Goal: Communication & Community: Answer question/provide support

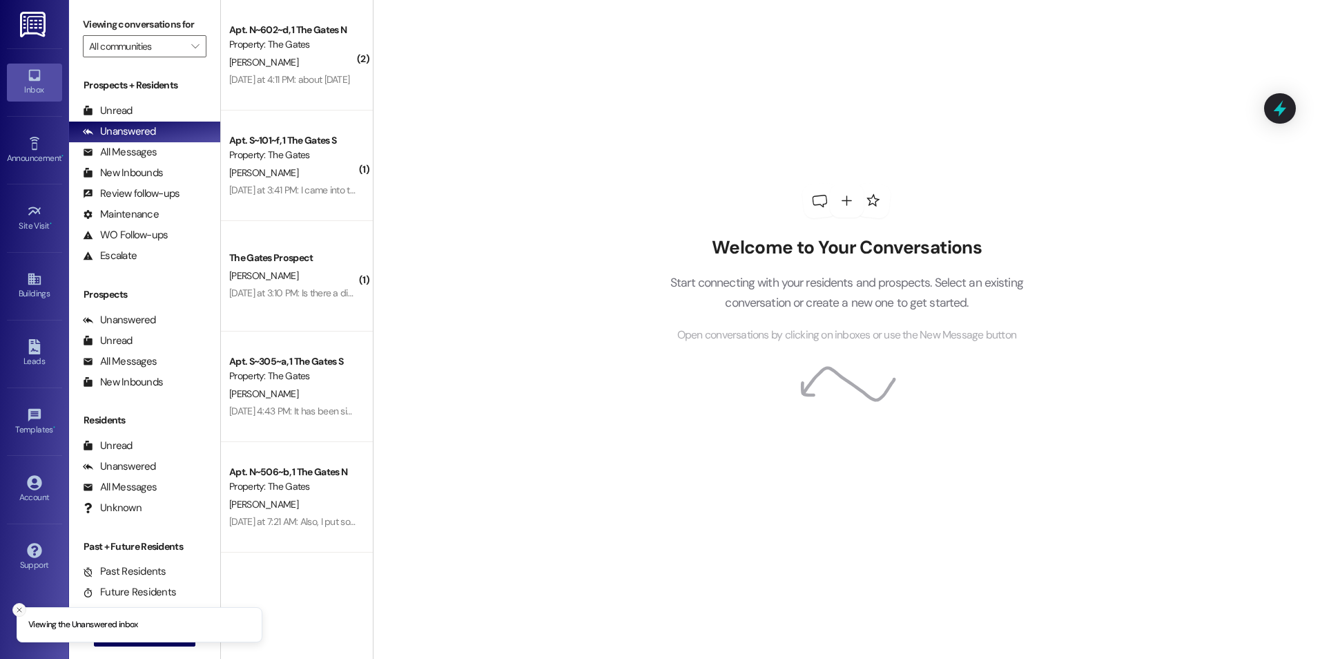
click at [19, 606] on icon "Close toast" at bounding box center [19, 609] width 8 height 8
click at [128, 634] on span "New Message" at bounding box center [152, 635] width 57 height 14
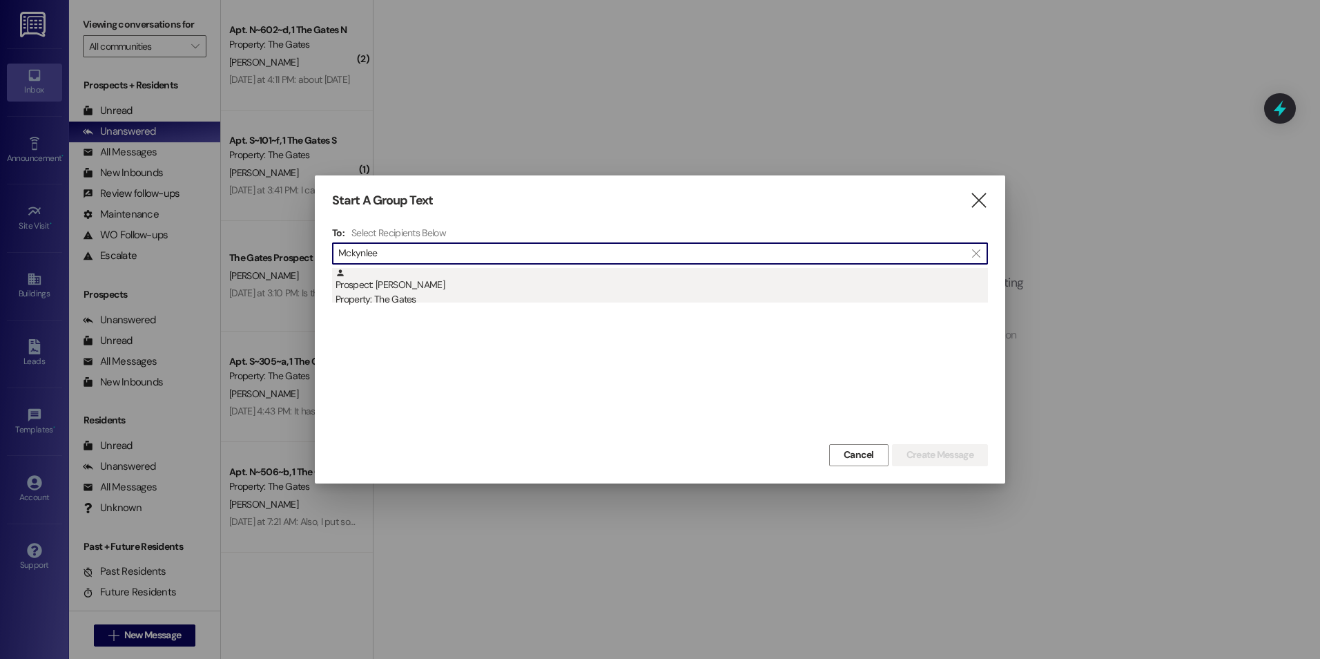
type input "Mckynlee"
click at [516, 284] on div "Prospect: [PERSON_NAME] Property: The Gates" at bounding box center [662, 287] width 652 height 39
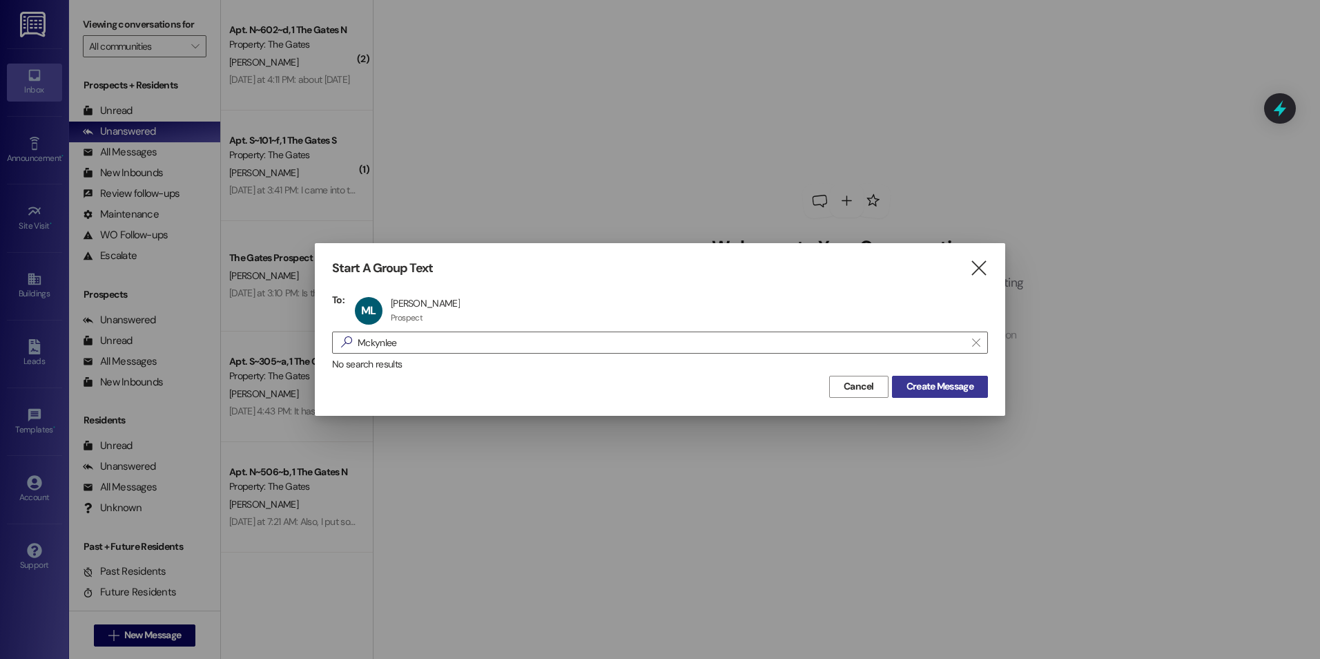
click at [946, 383] on span "Create Message" at bounding box center [939, 386] width 67 height 14
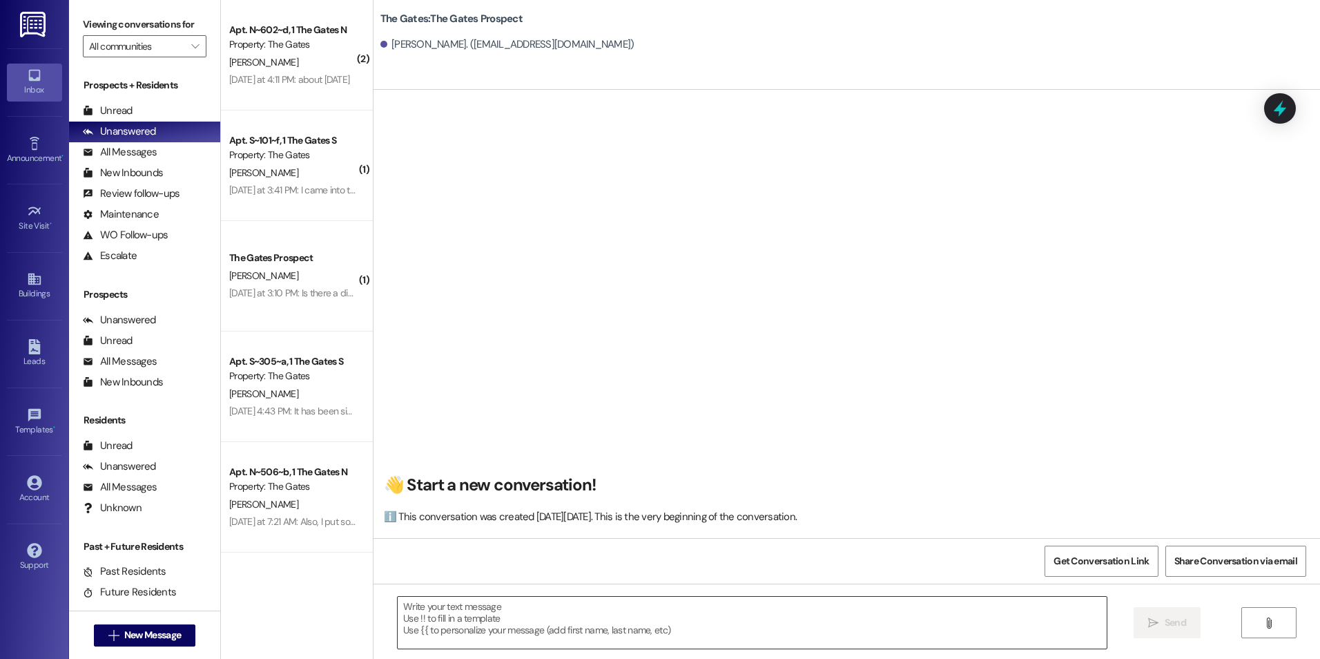
click at [635, 613] on textarea at bounding box center [752, 622] width 708 height 52
click at [1062, 22] on icon "Close toast" at bounding box center [1060, 19] width 8 height 8
click at [469, 608] on textarea at bounding box center [752, 622] width 708 height 52
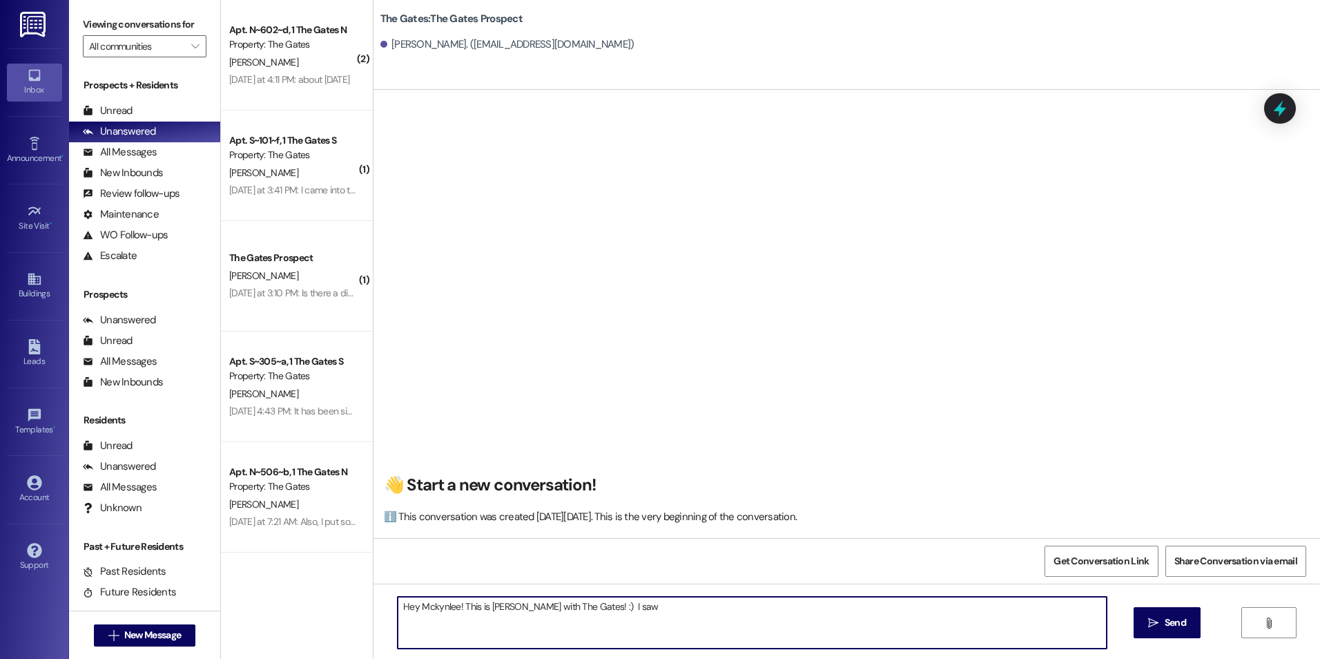
click at [645, 617] on textarea "Hey Mckynlee! This is [PERSON_NAME] with The Gates! :) I saw" at bounding box center [752, 622] width 708 height 52
click at [677, 614] on textarea "Hey Mckynlee! This is [PERSON_NAME] with The Gates! :) I saw" at bounding box center [752, 622] width 708 height 52
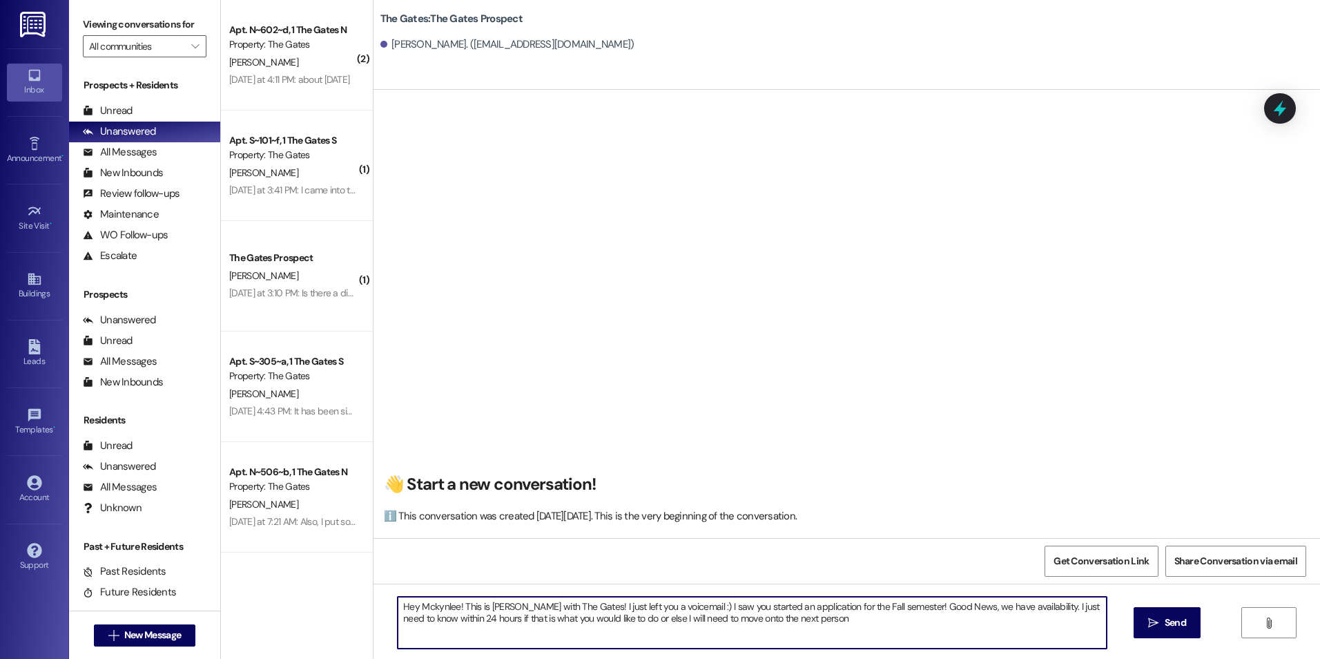
click at [913, 609] on textarea "Hey Mckynlee! This is [PERSON_NAME] with The Gates! I just left you a voicemail…" at bounding box center [752, 622] width 708 height 52
click at [911, 605] on textarea "Hey Mckynlee! This is [PERSON_NAME] with The Gates! I just left you a voicemail…" at bounding box center [752, 622] width 708 height 52
click at [905, 615] on textarea "Hey Mckynlee! This is [PERSON_NAME] with The Gates! I just left you a voicemail…" at bounding box center [752, 622] width 708 height 52
click at [1003, 609] on textarea "Hey Mckynlee! This is [PERSON_NAME] with The Gates! I just left you a voicemail…" at bounding box center [752, 622] width 708 height 52
click at [869, 624] on textarea "Hey Mckynlee! This is [PERSON_NAME] with The Gates! I just left you a voicemail…" at bounding box center [752, 622] width 708 height 52
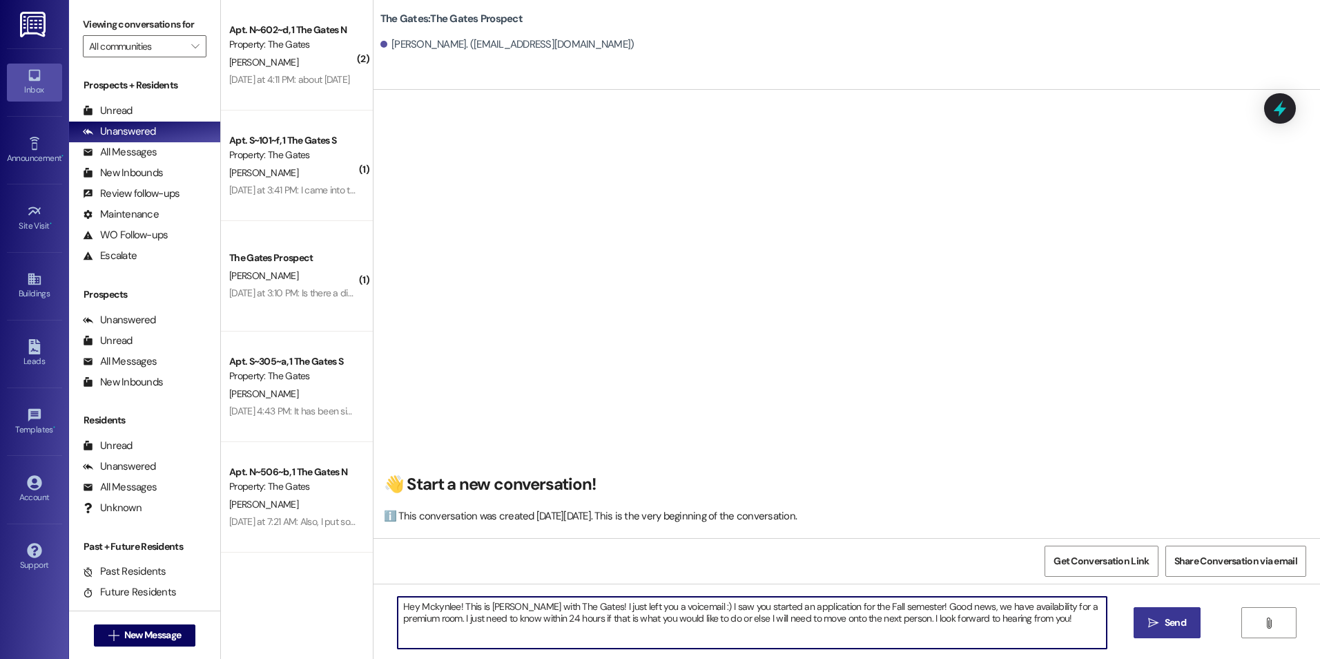
type textarea "Hey Mckynlee! This is [PERSON_NAME] with The Gates! I just left you a voicemail…"
click at [1157, 619] on icon "" at bounding box center [1153, 622] width 10 height 11
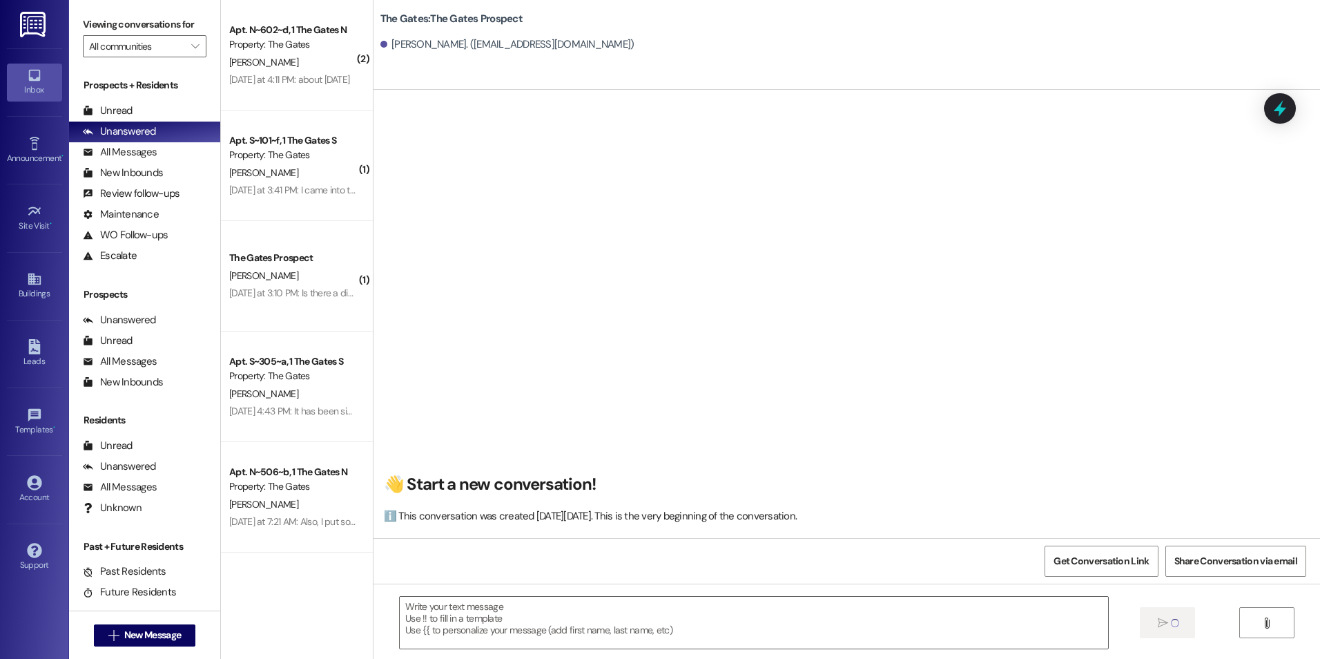
scroll to position [0, 0]
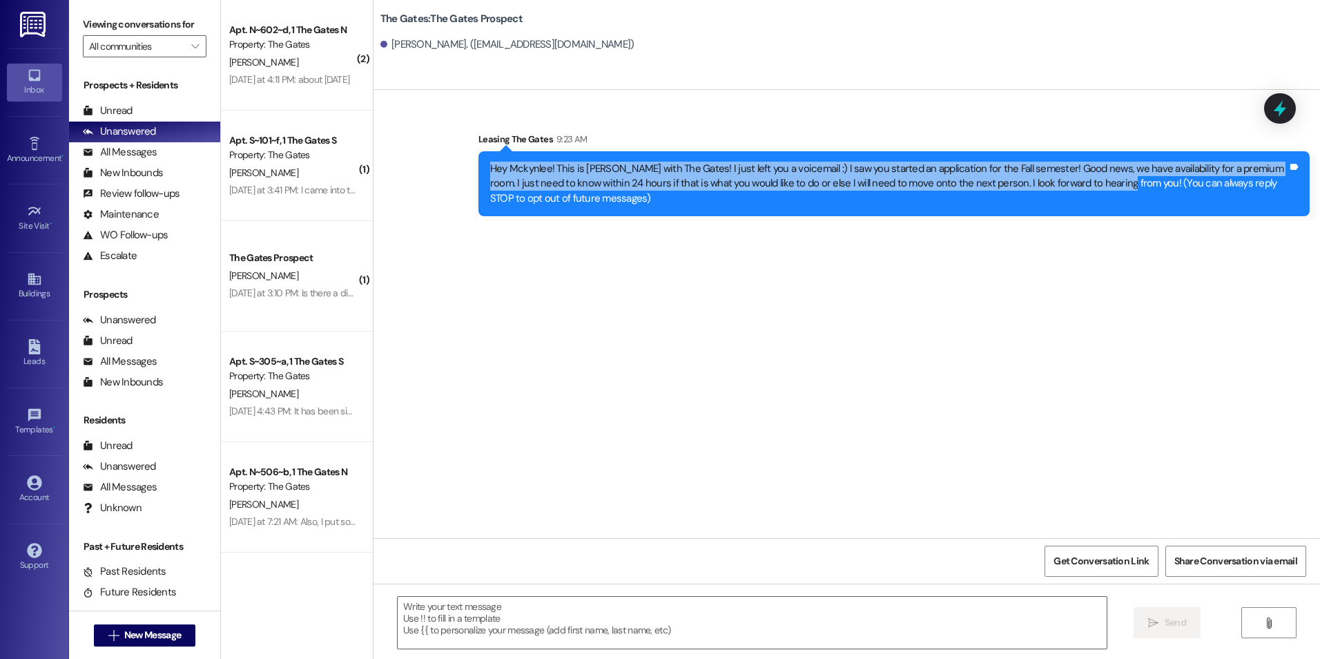
drag, startPoint x: 481, startPoint y: 167, endPoint x: 1067, endPoint y: 188, distance: 585.8
click at [1067, 188] on div "Hey Mckynlee! This is [PERSON_NAME] with The Gates! I just left you a voicemail…" at bounding box center [888, 184] width 797 height 44
drag, startPoint x: 1071, startPoint y: 187, endPoint x: 474, endPoint y: 160, distance: 597.8
click at [478, 160] on div "Hey Mckynlee! This is [PERSON_NAME] with The Gates! I just left you a voicemail…" at bounding box center [893, 183] width 831 height 65
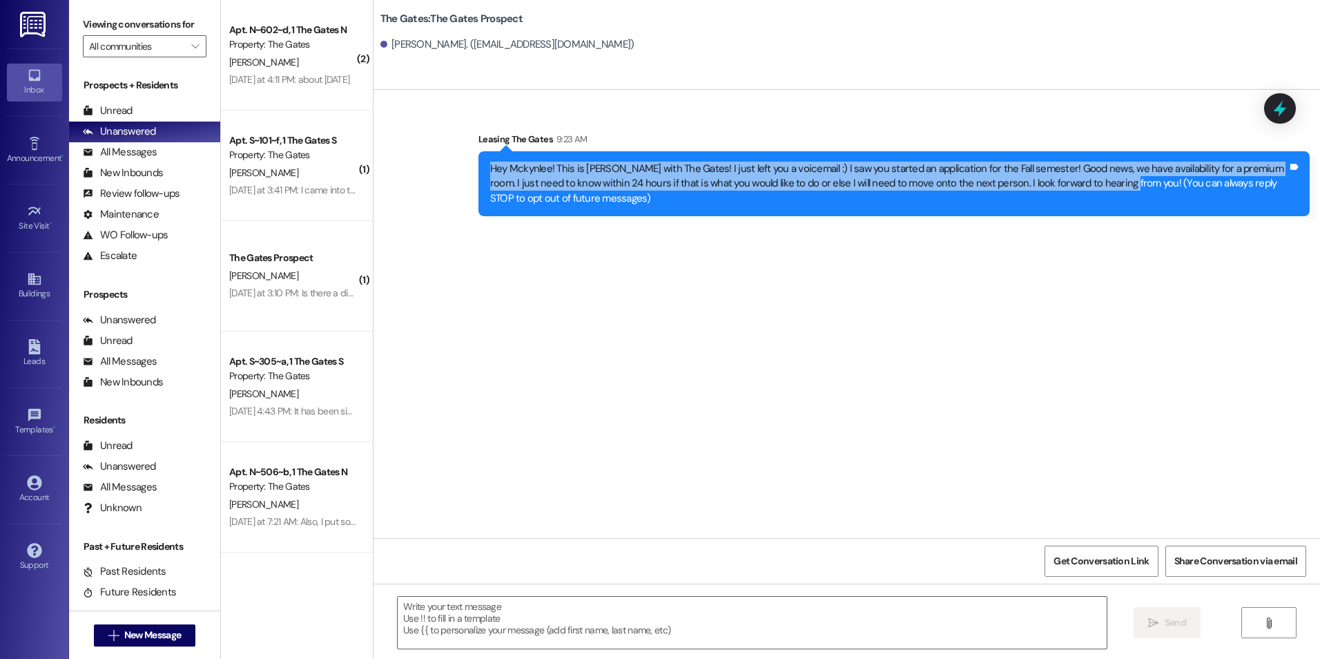
drag, startPoint x: 474, startPoint y: 160, endPoint x: 525, endPoint y: 176, distance: 53.5
copy div "Hey Mckynlee! This is [PERSON_NAME] with The Gates! I just left you a voicemail…"
click at [133, 643] on button " New Message" at bounding box center [145, 635] width 102 height 22
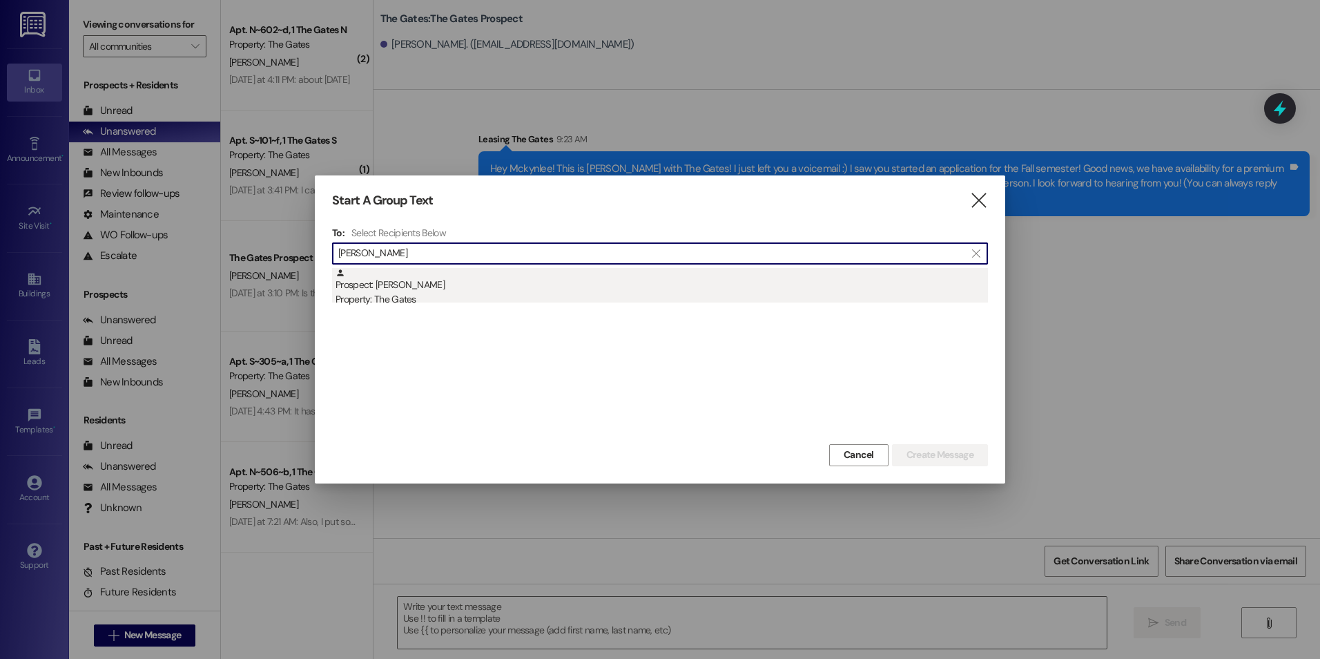
type input "[PERSON_NAME]"
click at [540, 288] on div "Prospect: [PERSON_NAME] Property: The Gates" at bounding box center [662, 287] width 652 height 39
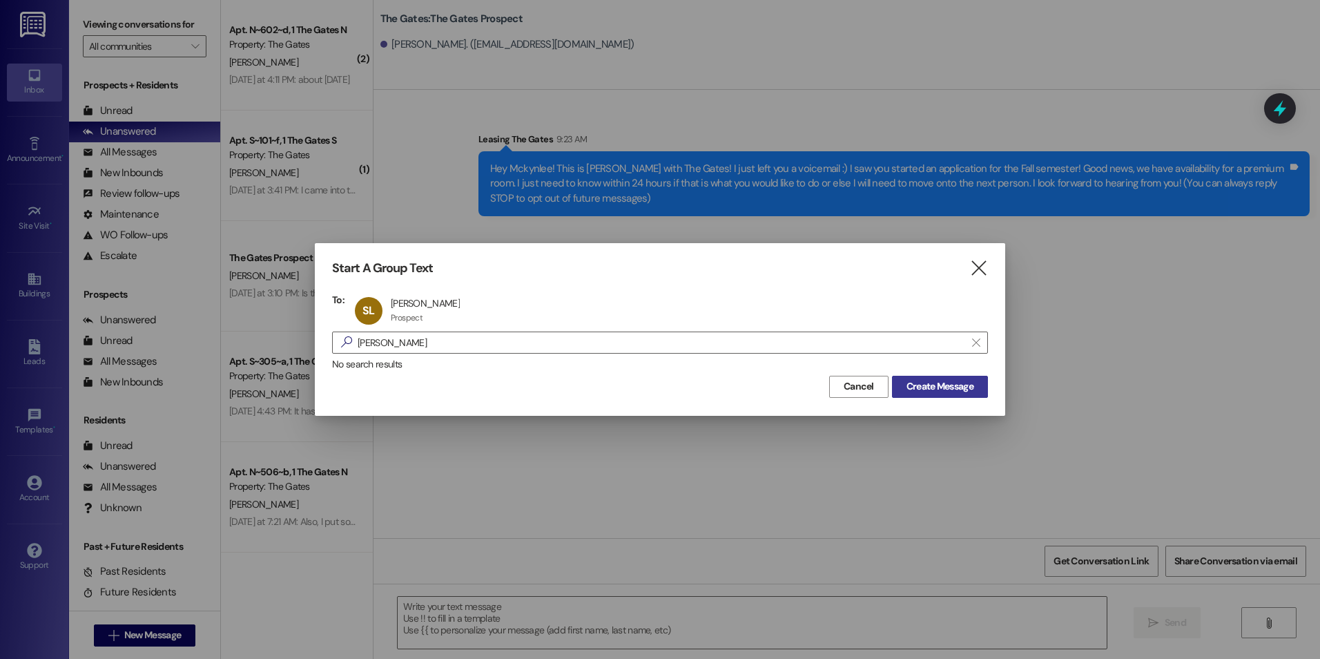
click at [967, 388] on span "Create Message" at bounding box center [939, 386] width 67 height 14
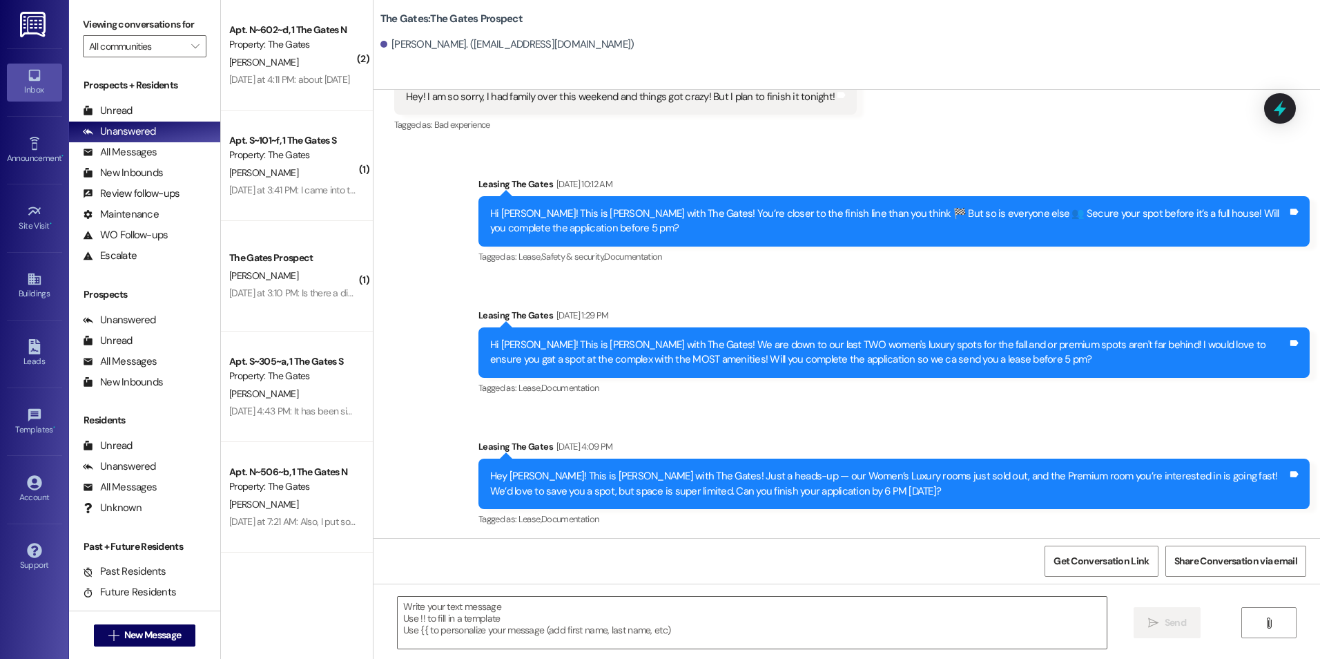
scroll to position [543, 0]
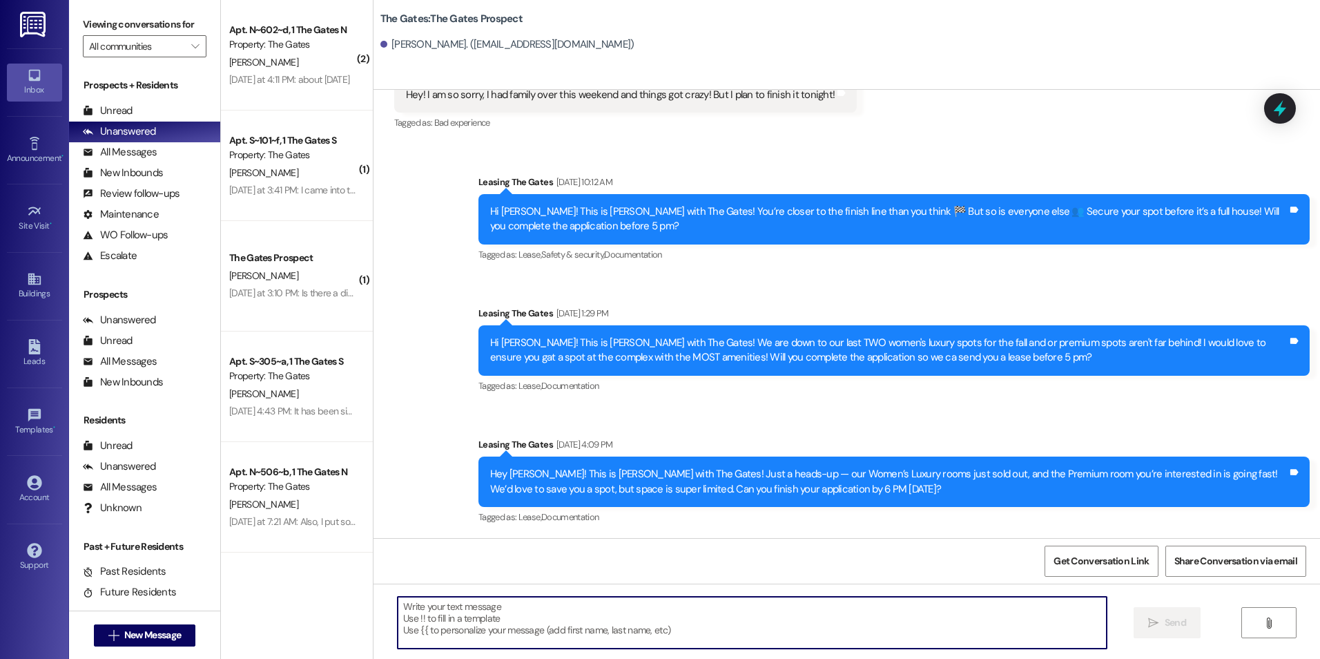
click at [565, 618] on textarea at bounding box center [752, 622] width 708 height 52
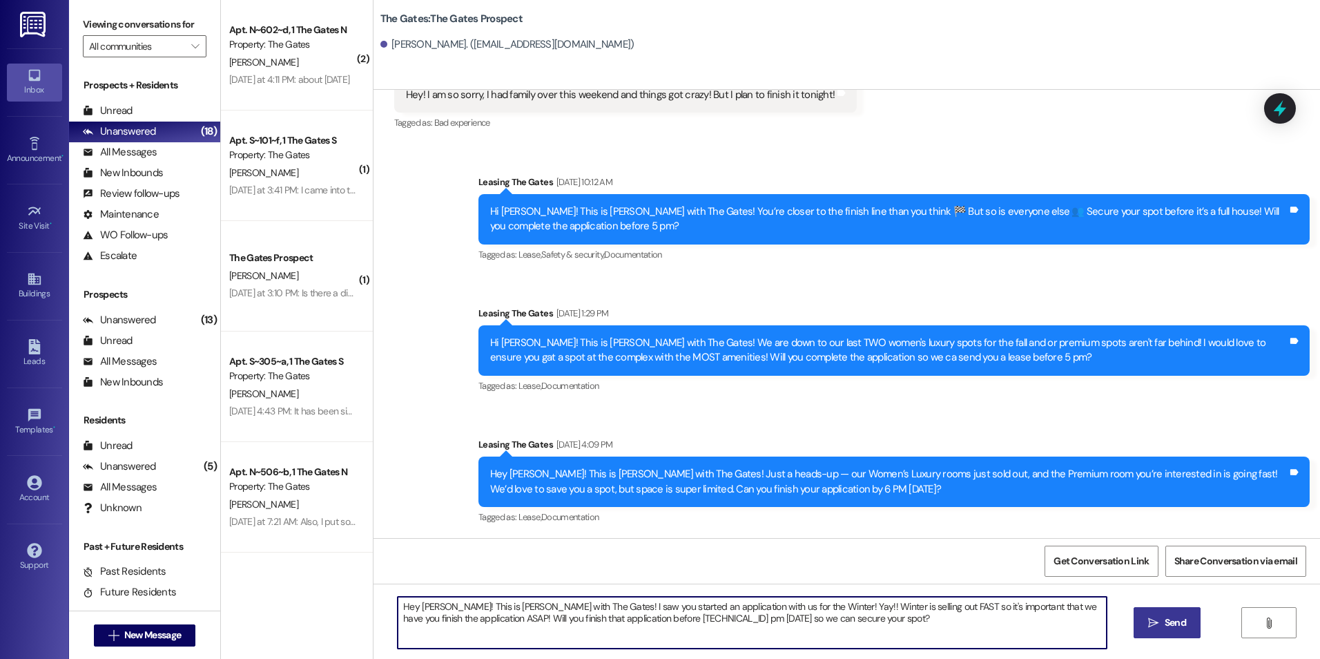
type textarea "Hey [PERSON_NAME]! This is [PERSON_NAME] with The Gates! I saw you started an a…"
click at [1153, 615] on span " Send" at bounding box center [1166, 622] width 43 height 14
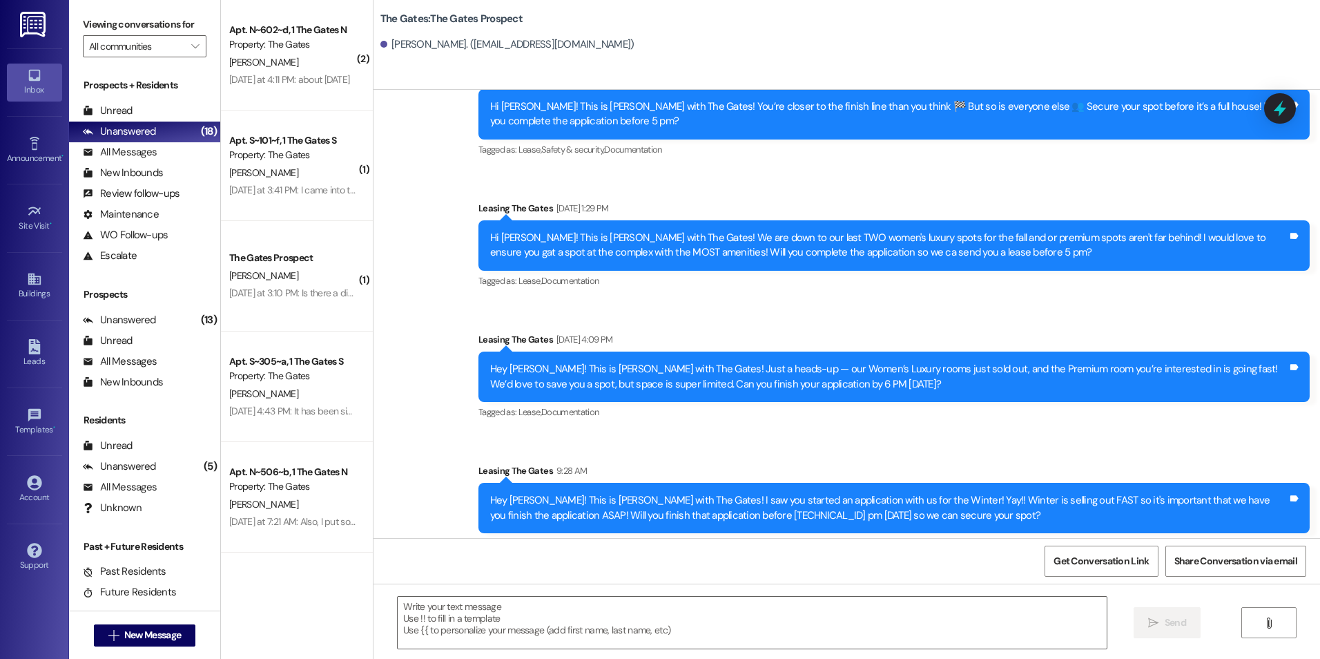
scroll to position [654, 0]
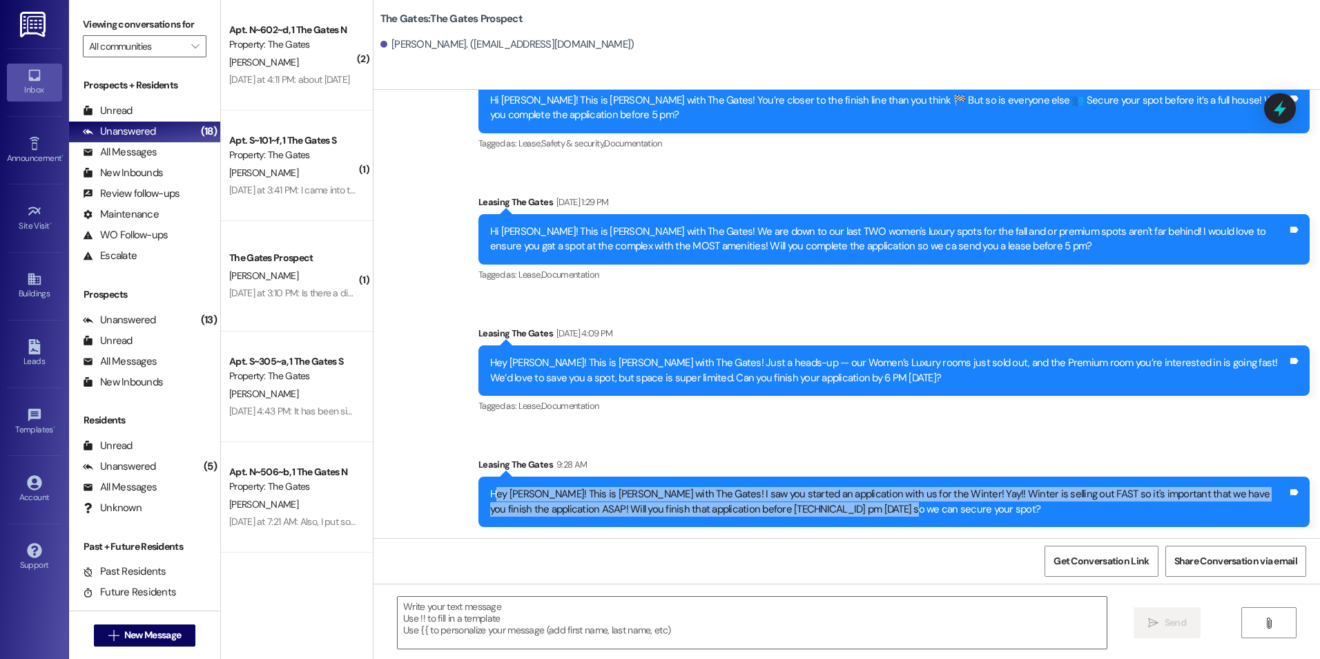
drag, startPoint x: 487, startPoint y: 498, endPoint x: 846, endPoint y: 516, distance: 360.1
click at [846, 516] on div "Hey [PERSON_NAME]! This is [PERSON_NAME] with The Gates! I saw you started an a…" at bounding box center [888, 502] width 797 height 30
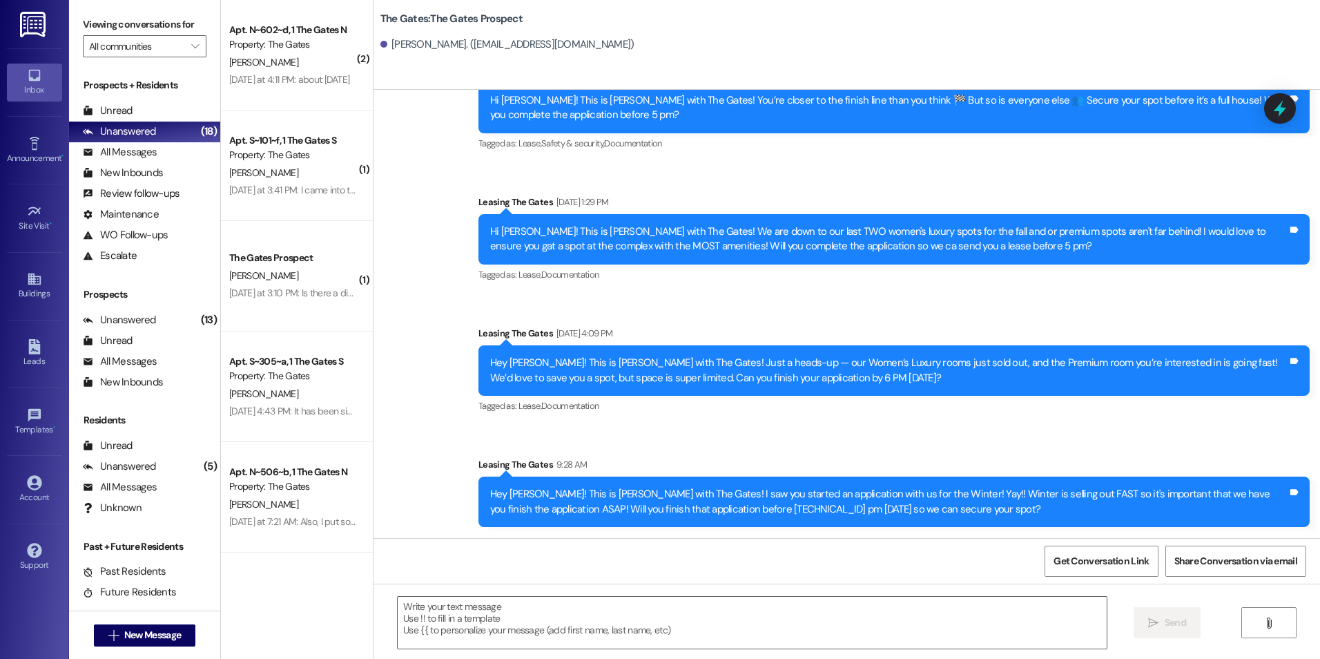
drag, startPoint x: 846, startPoint y: 516, endPoint x: 831, endPoint y: 556, distance: 43.1
click at [845, 558] on div "Get Conversation Link Share Conversation via email" at bounding box center [846, 561] width 946 height 46
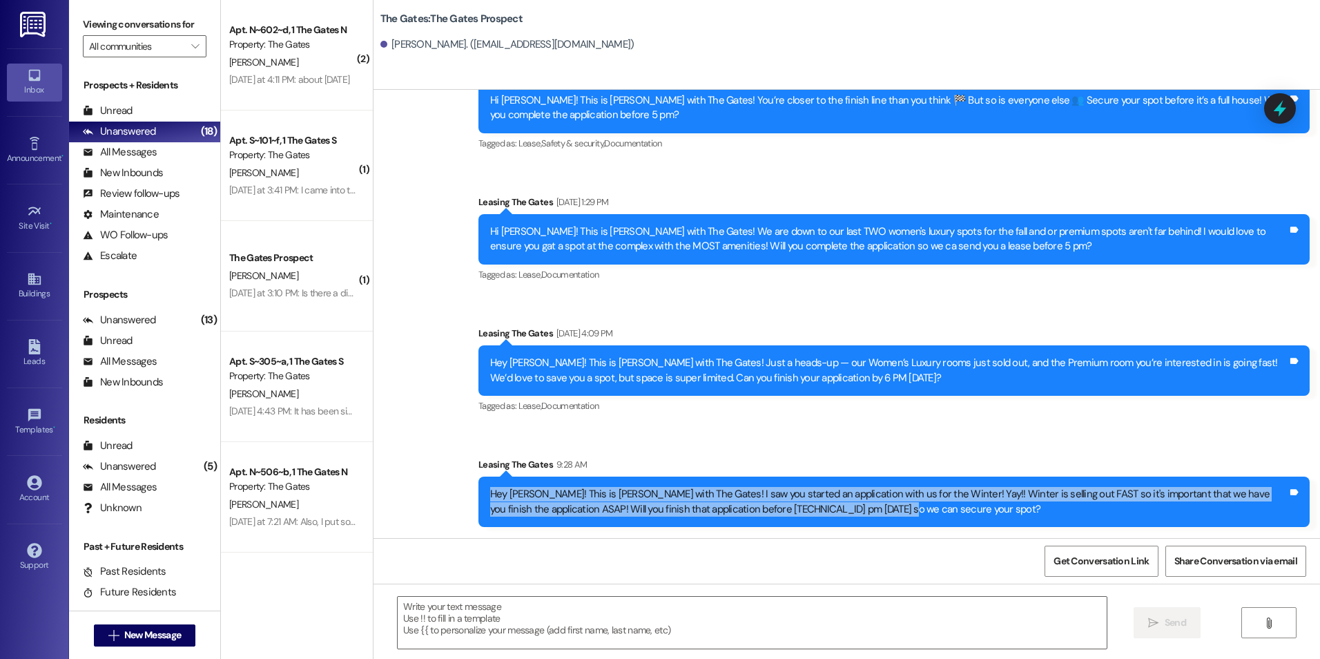
drag, startPoint x: 477, startPoint y: 488, endPoint x: 855, endPoint y: 509, distance: 378.9
click at [855, 509] on div "Hey [PERSON_NAME]! This is [PERSON_NAME] with The Gates! I saw you started an a…" at bounding box center [893, 501] width 831 height 50
drag, startPoint x: 855, startPoint y: 509, endPoint x: 751, endPoint y: 505, distance: 104.3
copy div "Hey [PERSON_NAME]! This is [PERSON_NAME] with The Gates! I saw you started an a…"
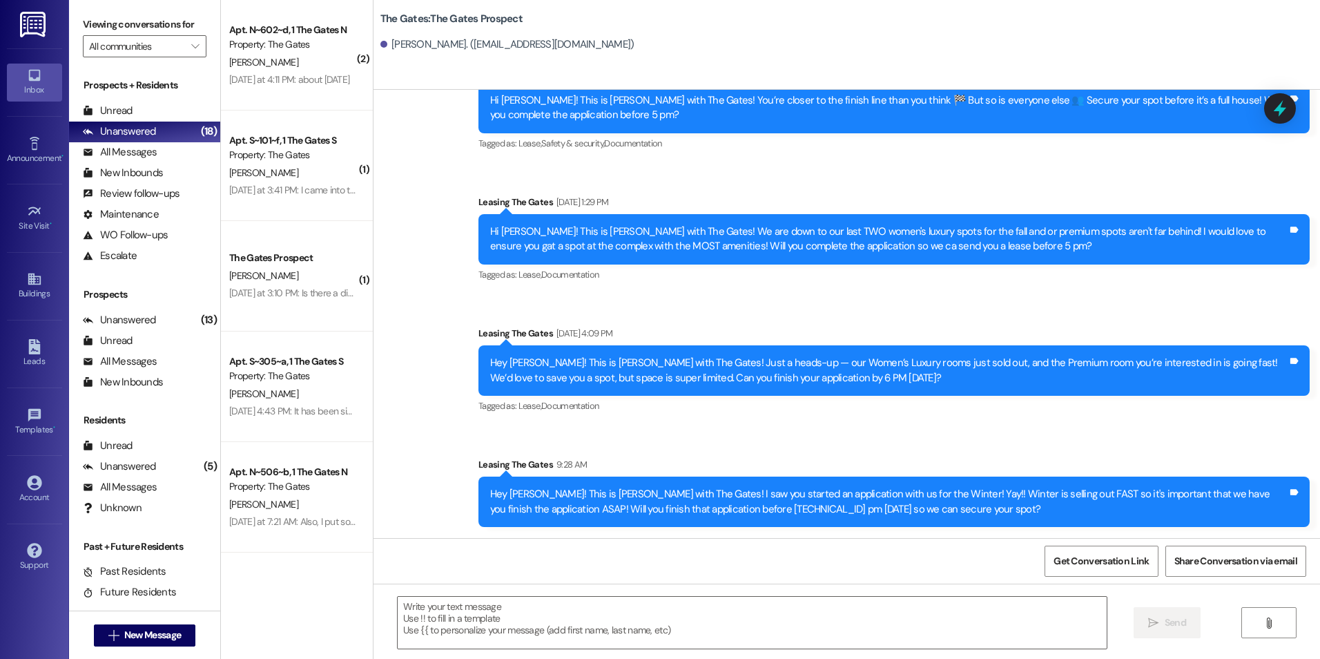
click at [1096, 416] on div "Tagged as: Lease , Click to highlight conversations about Lease Documentation C…" at bounding box center [893, 406] width 831 height 20
click at [157, 639] on span "New Message" at bounding box center [152, 635] width 57 height 14
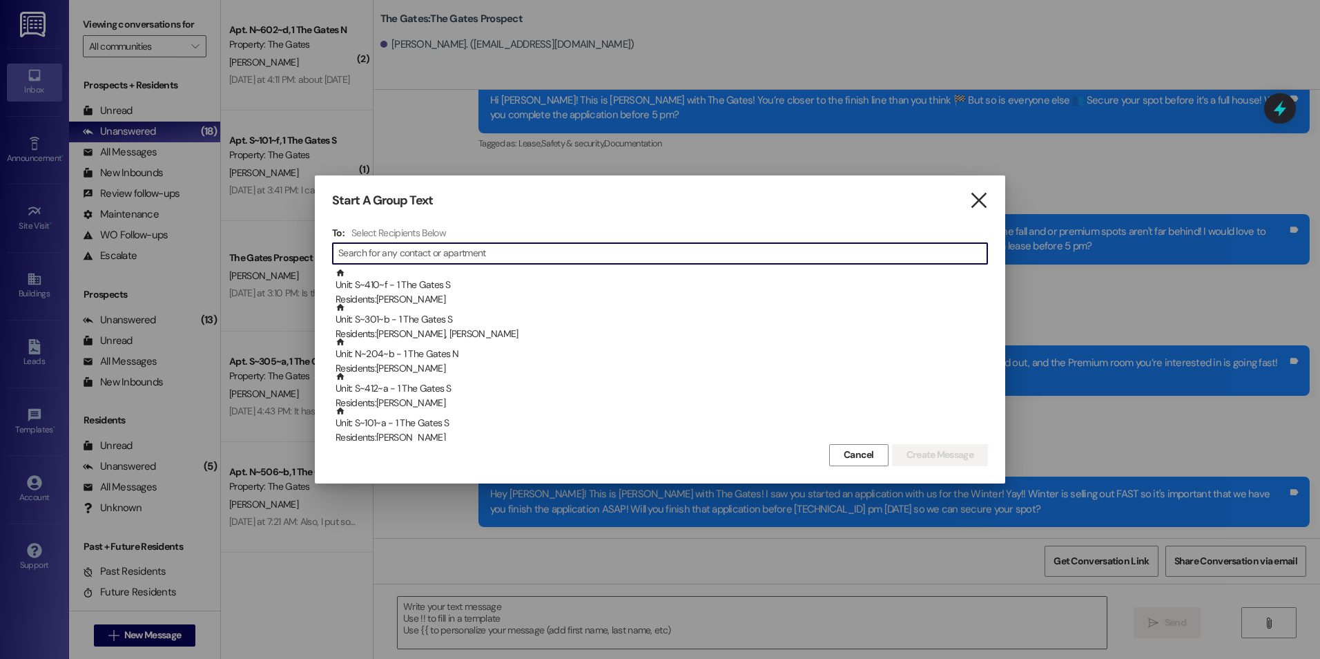
click at [975, 198] on icon "" at bounding box center [978, 200] width 19 height 14
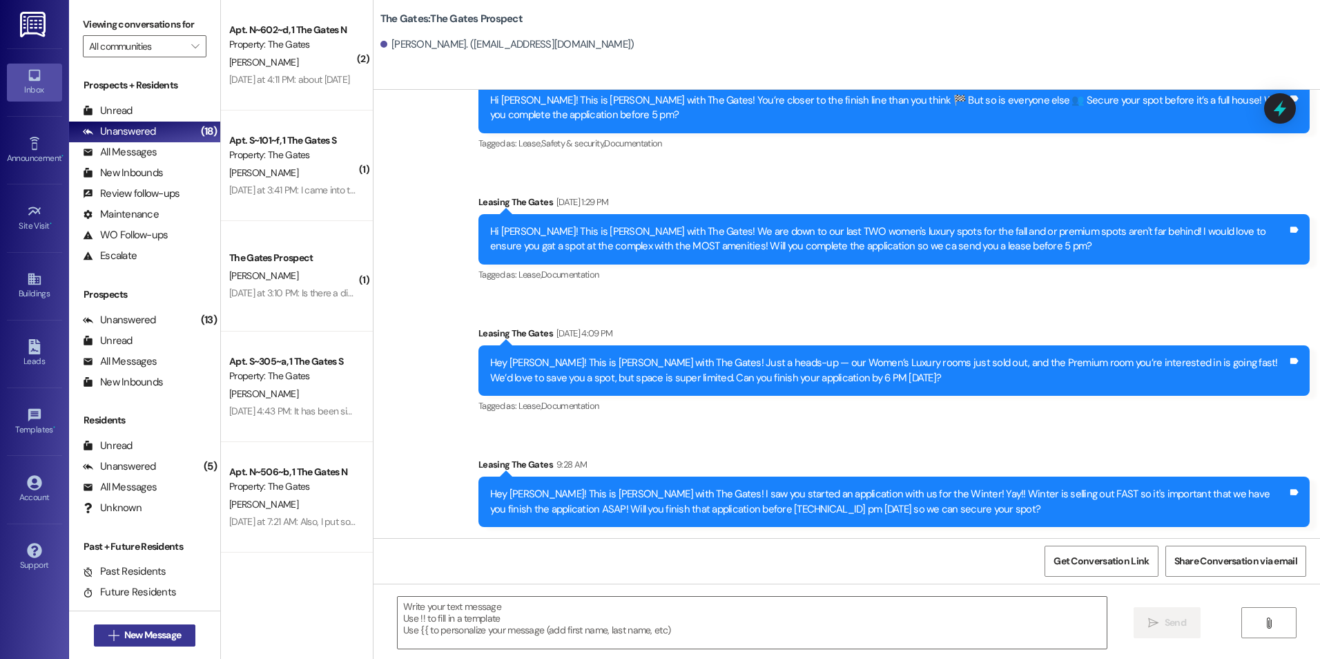
click at [179, 633] on span "New Message" at bounding box center [153, 635] width 62 height 14
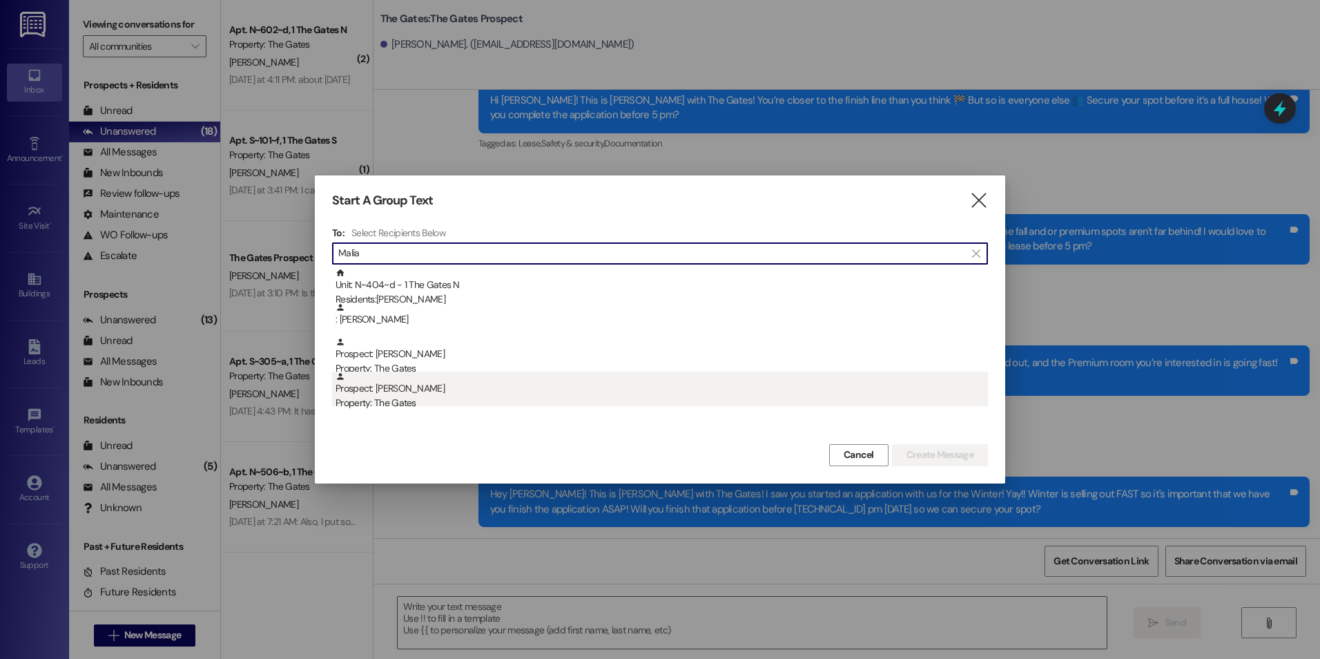
type input "Malia"
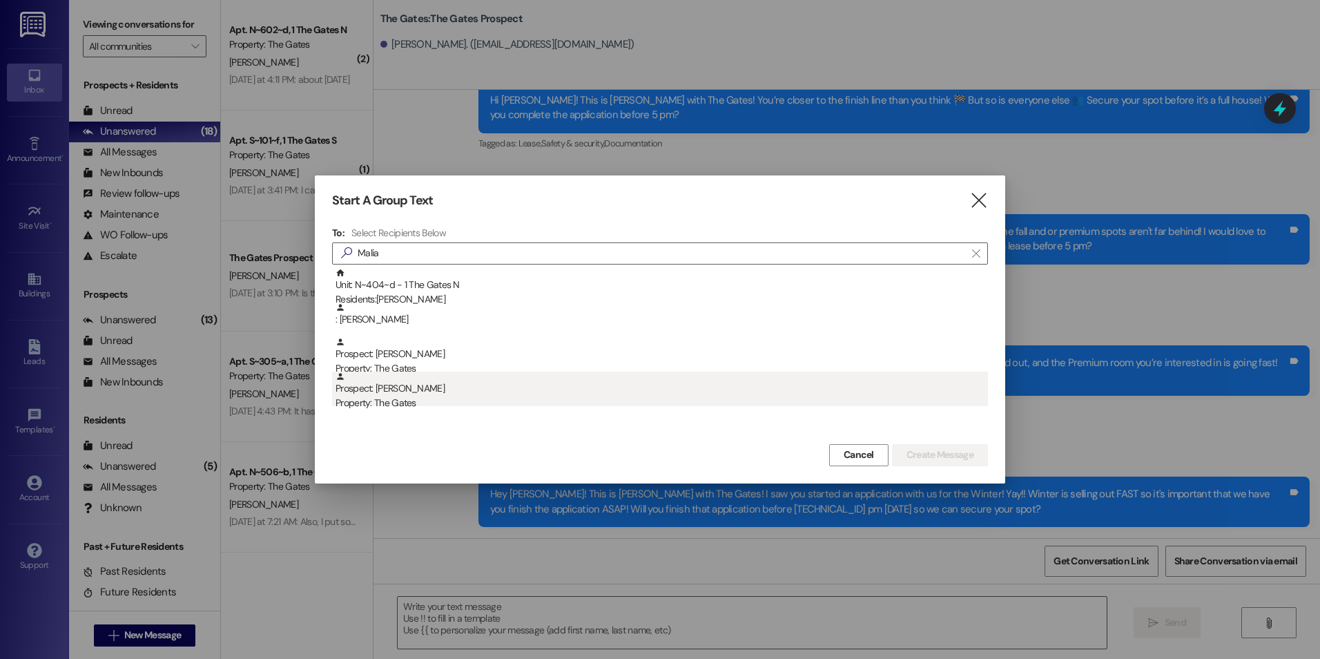
click at [456, 387] on div "Prospect: [PERSON_NAME] Property: The Gates" at bounding box center [662, 390] width 652 height 39
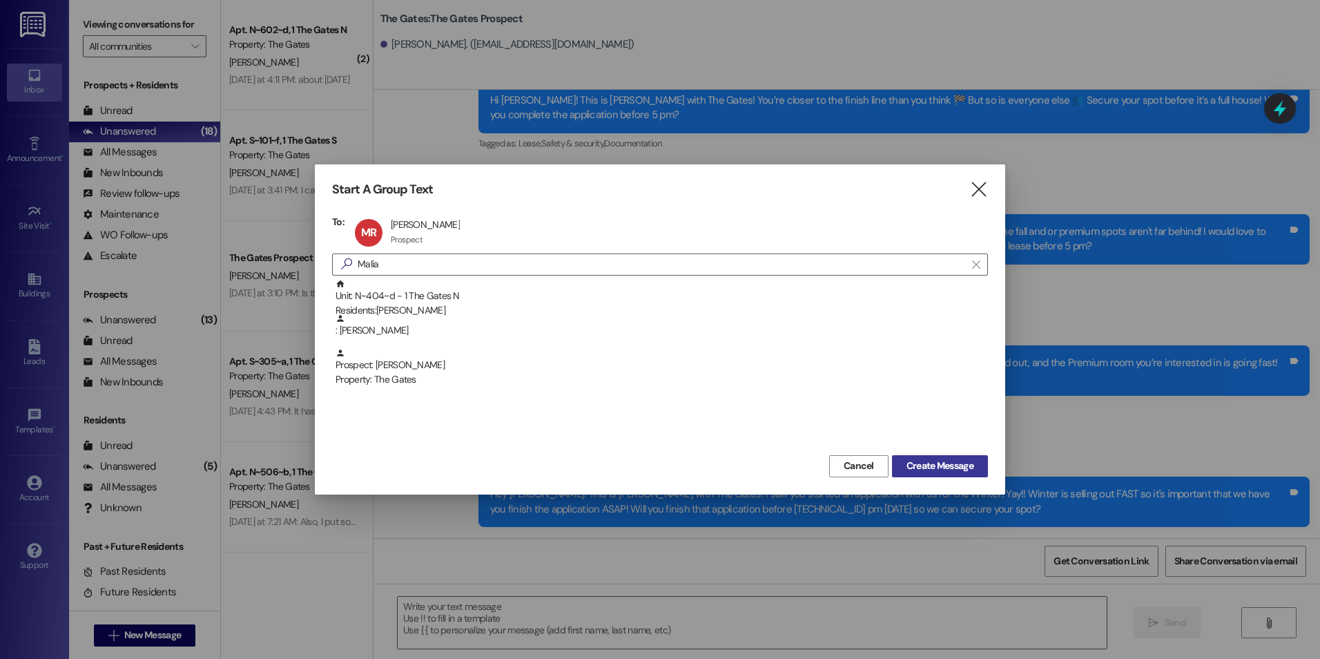
click at [938, 473] on span "Create Message" at bounding box center [939, 465] width 67 height 14
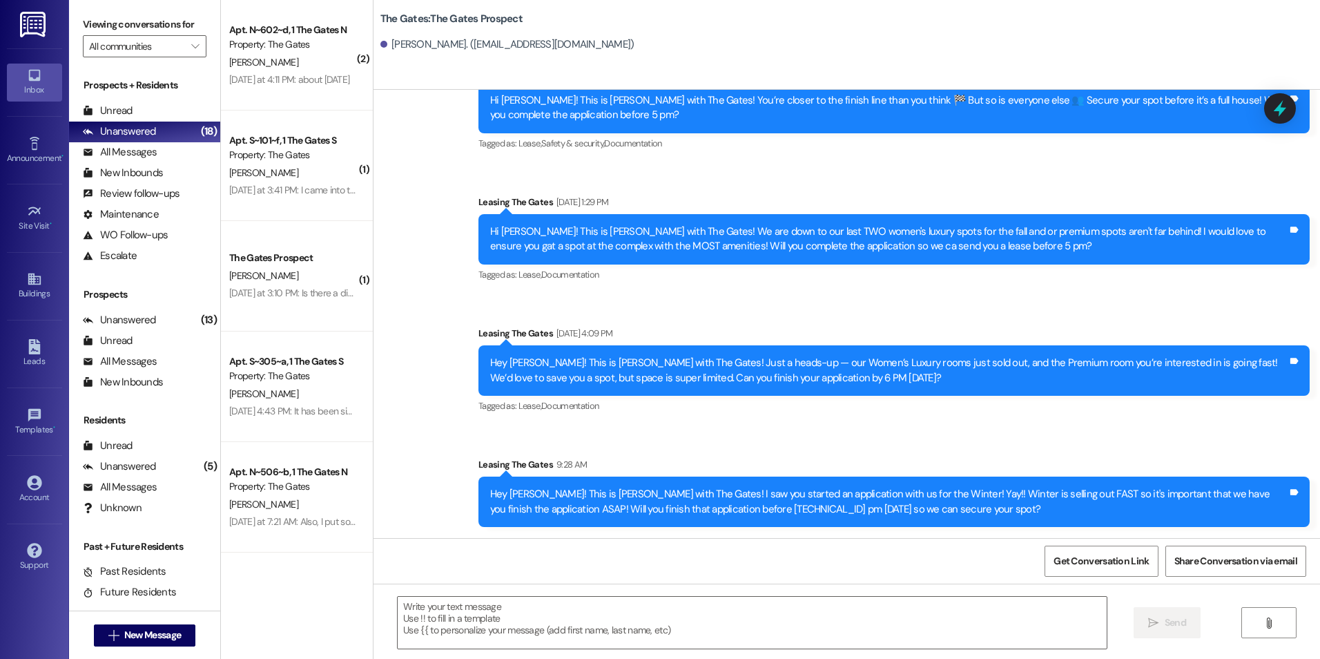
scroll to position [0, 0]
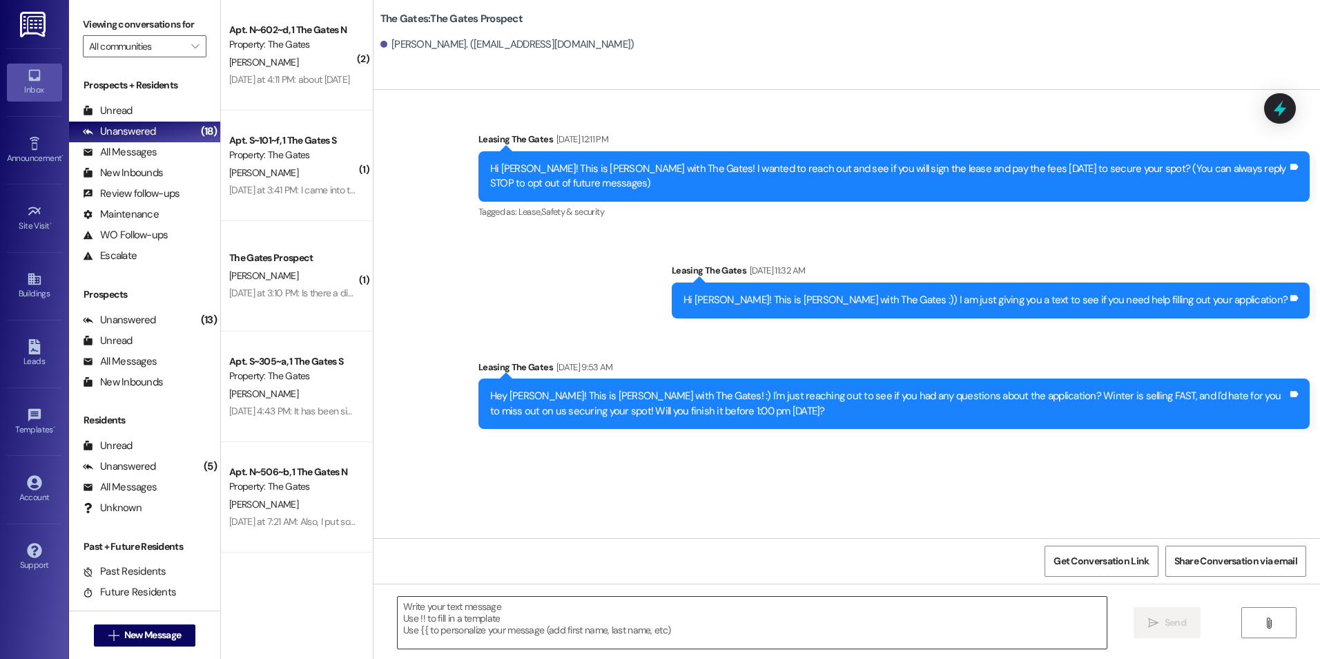
click at [604, 629] on textarea at bounding box center [752, 622] width 708 height 52
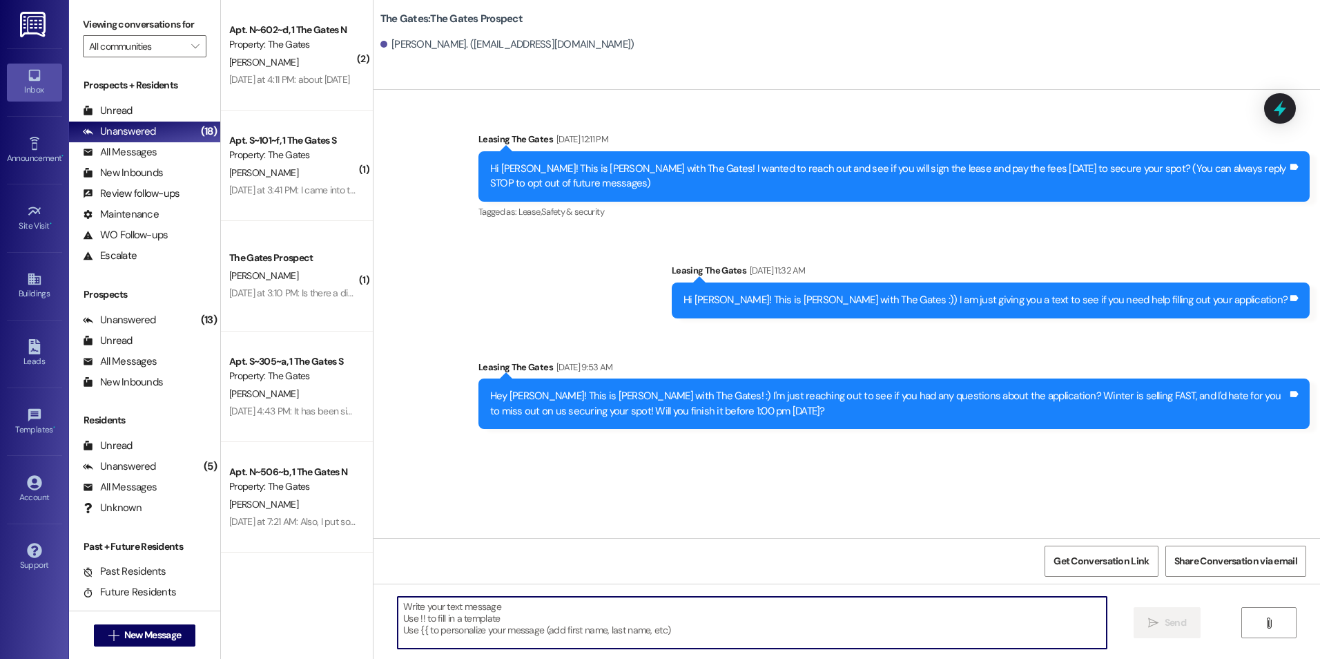
click at [532, 623] on textarea at bounding box center [752, 622] width 708 height 52
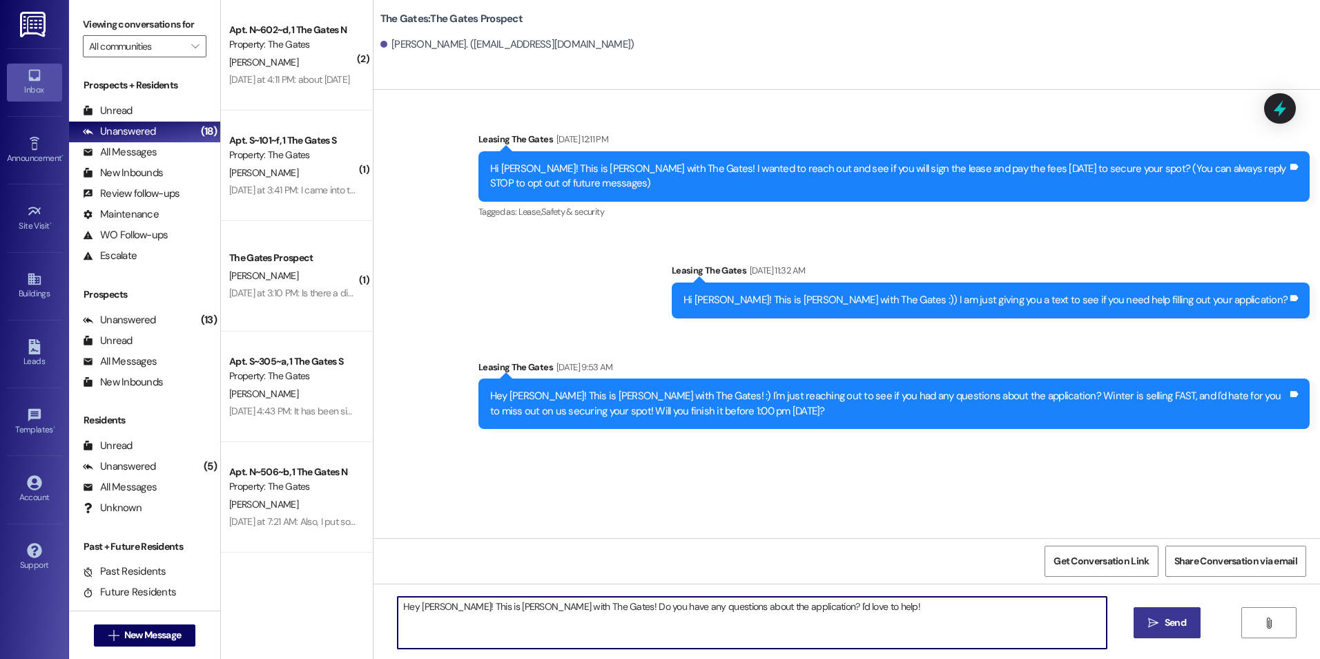
type textarea "Hey [PERSON_NAME]! This is [PERSON_NAME] with The Gates! Do you have any questi…"
click at [1162, 626] on span "Send" at bounding box center [1175, 622] width 27 height 14
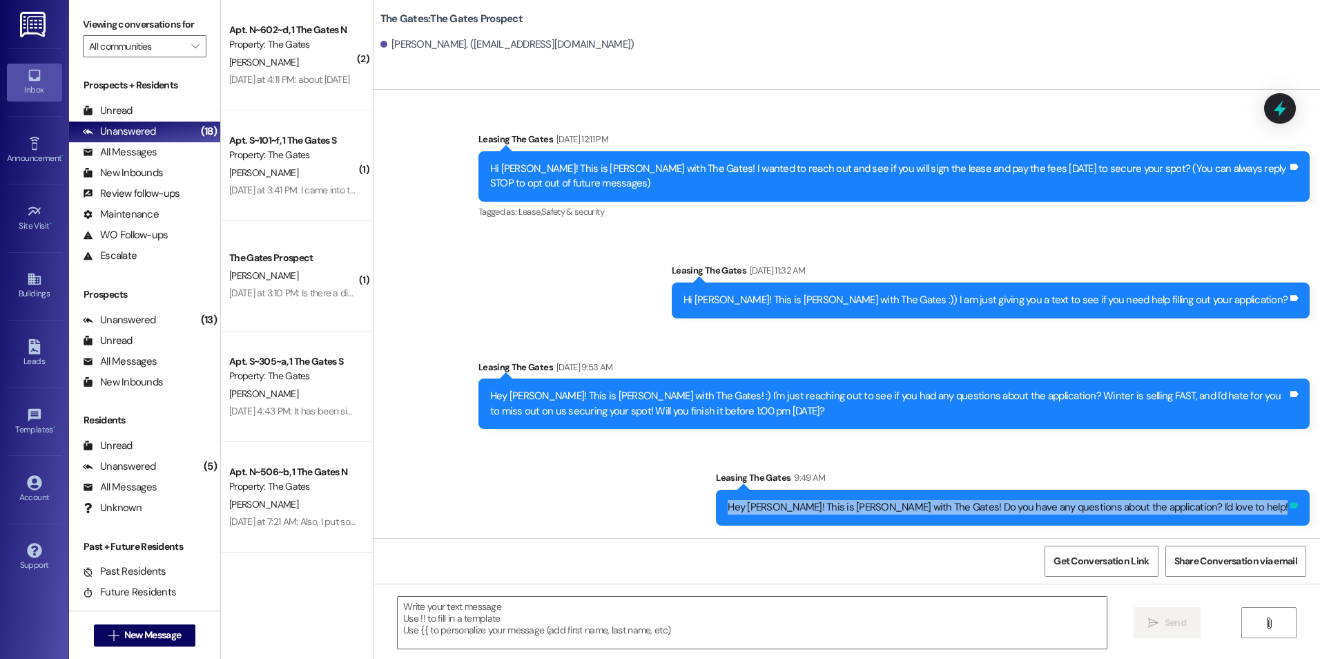
drag, startPoint x: 849, startPoint y: 505, endPoint x: 1289, endPoint y: 514, distance: 439.9
click at [1289, 514] on div "Hey [PERSON_NAME]! This is [PERSON_NAME] with The Gates! Do you have any questi…" at bounding box center [1013, 506] width 594 height 35
drag, startPoint x: 1289, startPoint y: 514, endPoint x: 1229, endPoint y: 500, distance: 61.8
copy div "Hey [PERSON_NAME]! This is [PERSON_NAME] with The Gates! Do you have any questi…"
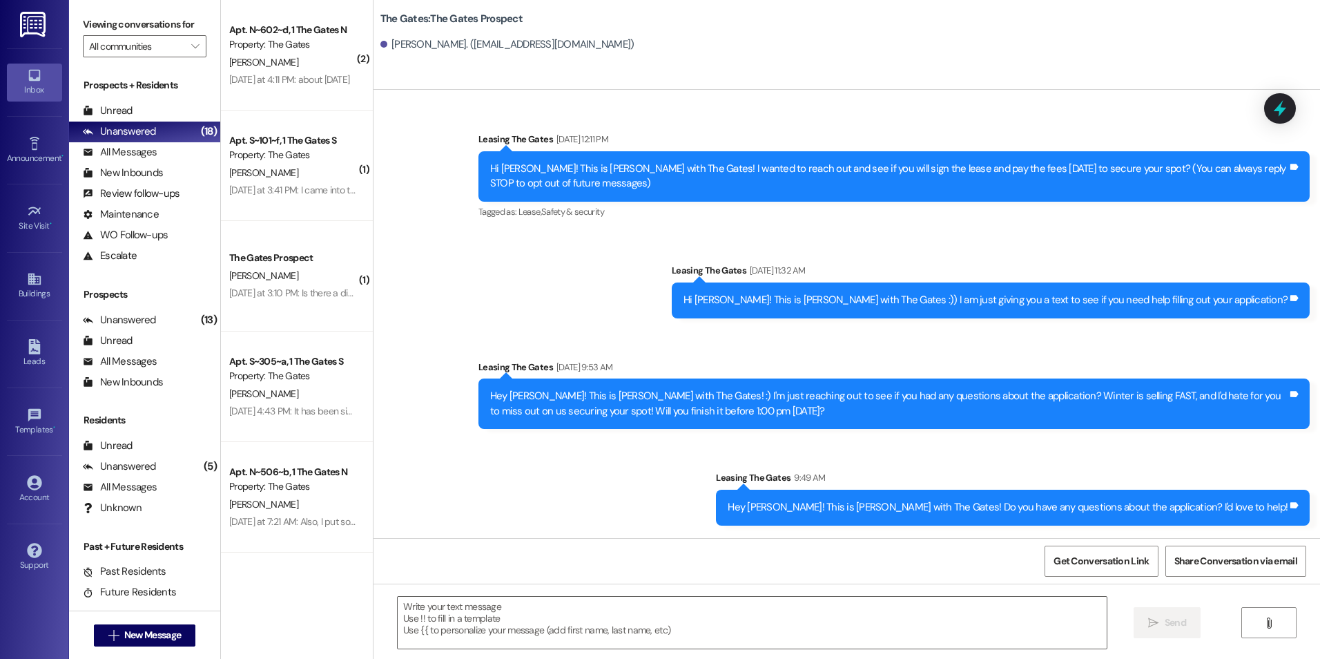
click at [1035, 349] on div "Sent via SMS Leasing The Gates [DATE] 9:53 AM Hey Malia! This is [PERSON_NAME] …" at bounding box center [894, 394] width 852 height 90
click at [137, 635] on span "New Message" at bounding box center [152, 635] width 57 height 14
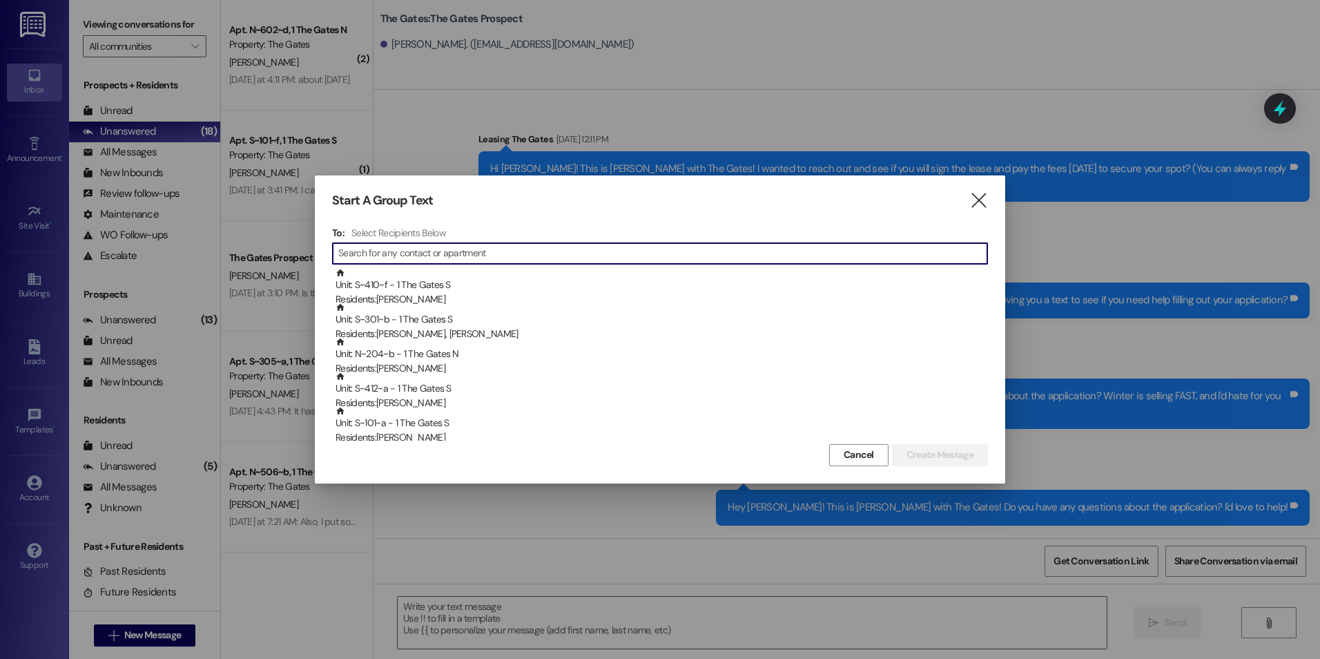
click at [410, 253] on input at bounding box center [662, 253] width 649 height 19
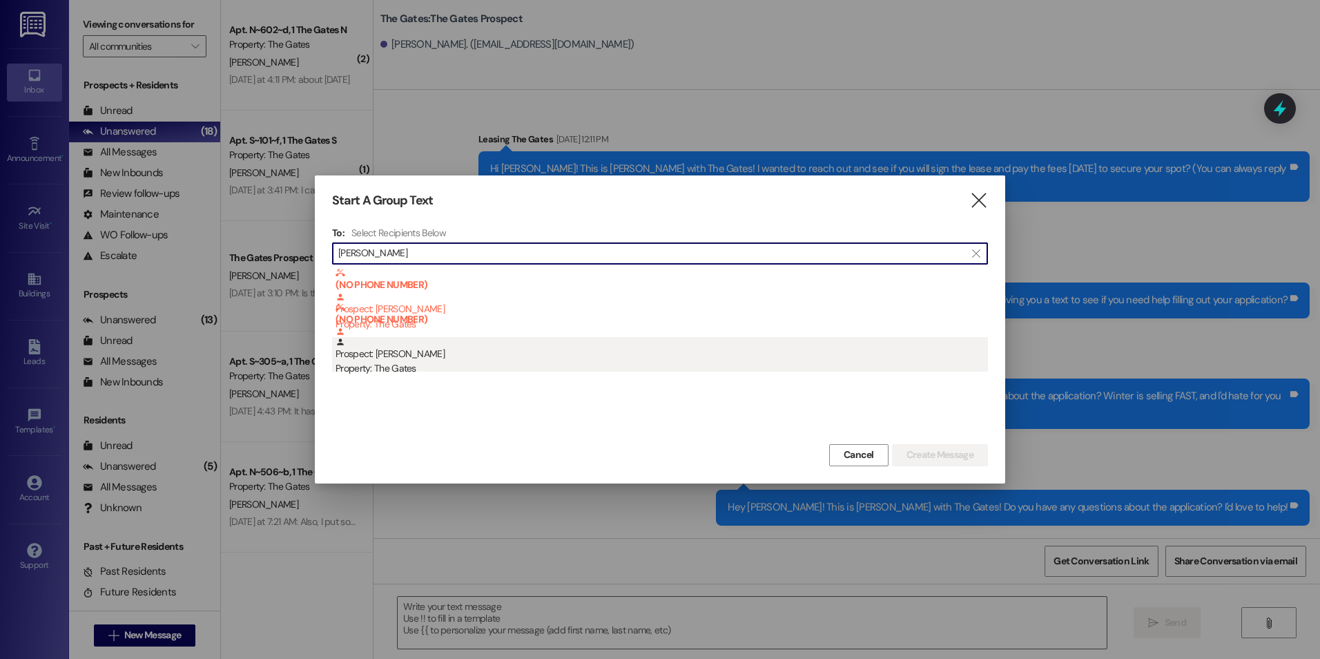
type input "[PERSON_NAME]"
click at [486, 360] on div "Prospect: [PERSON_NAME] Property: The Gates" at bounding box center [662, 356] width 652 height 39
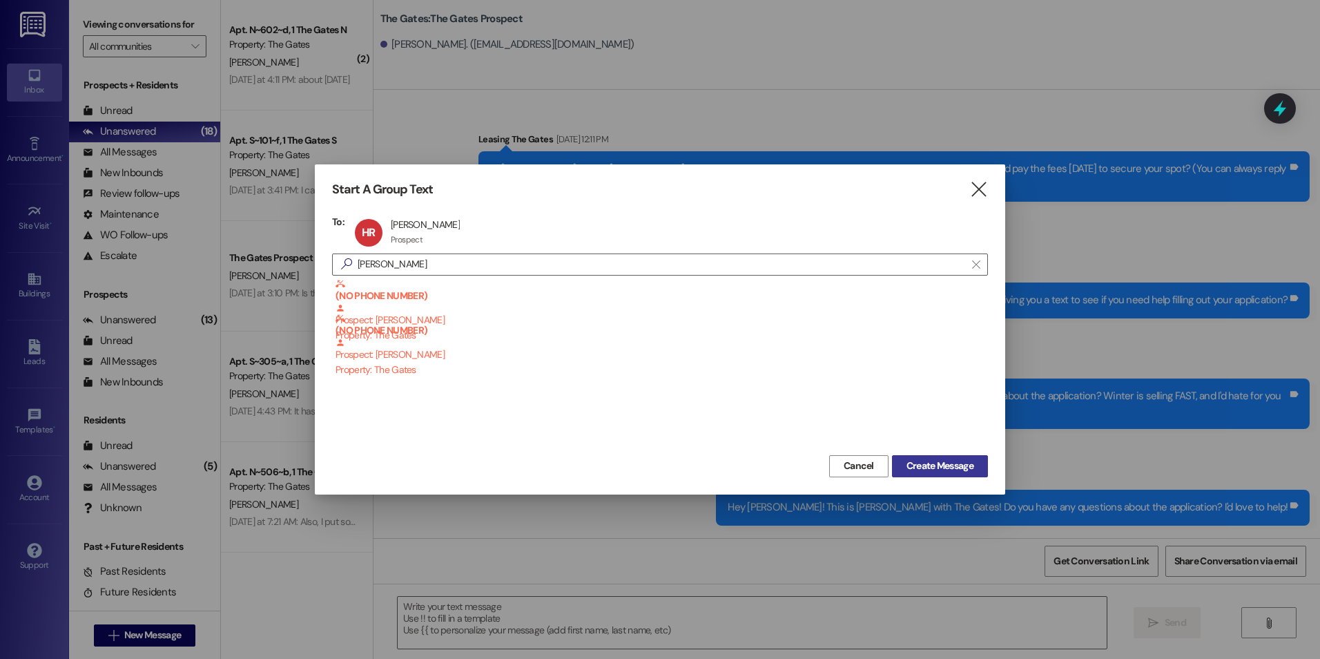
click at [915, 465] on span "Create Message" at bounding box center [939, 465] width 67 height 14
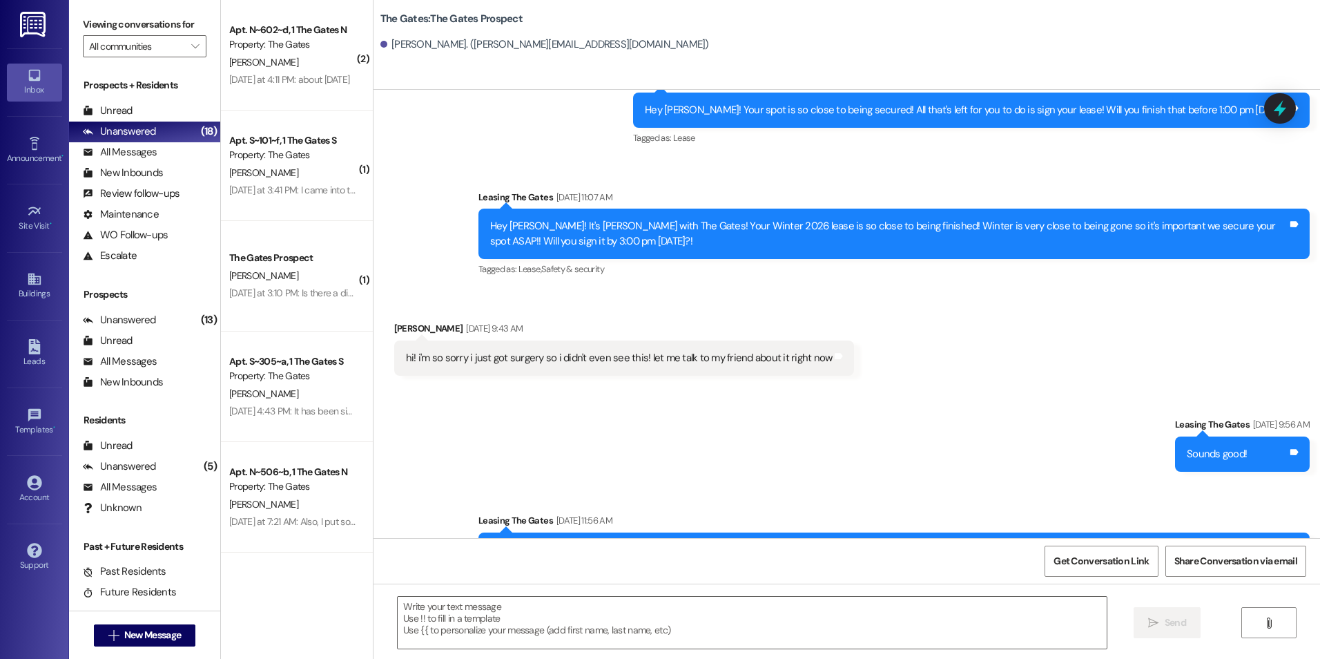
scroll to position [2177, 0]
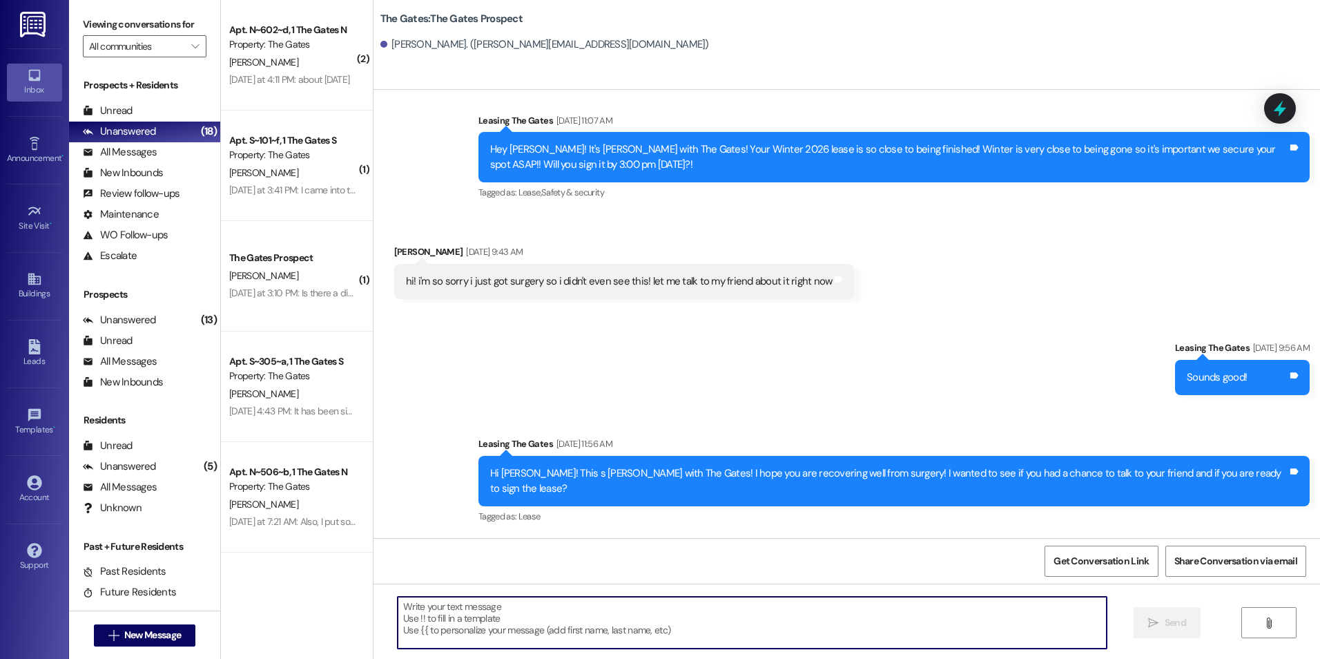
click at [539, 628] on textarea at bounding box center [752, 622] width 708 height 52
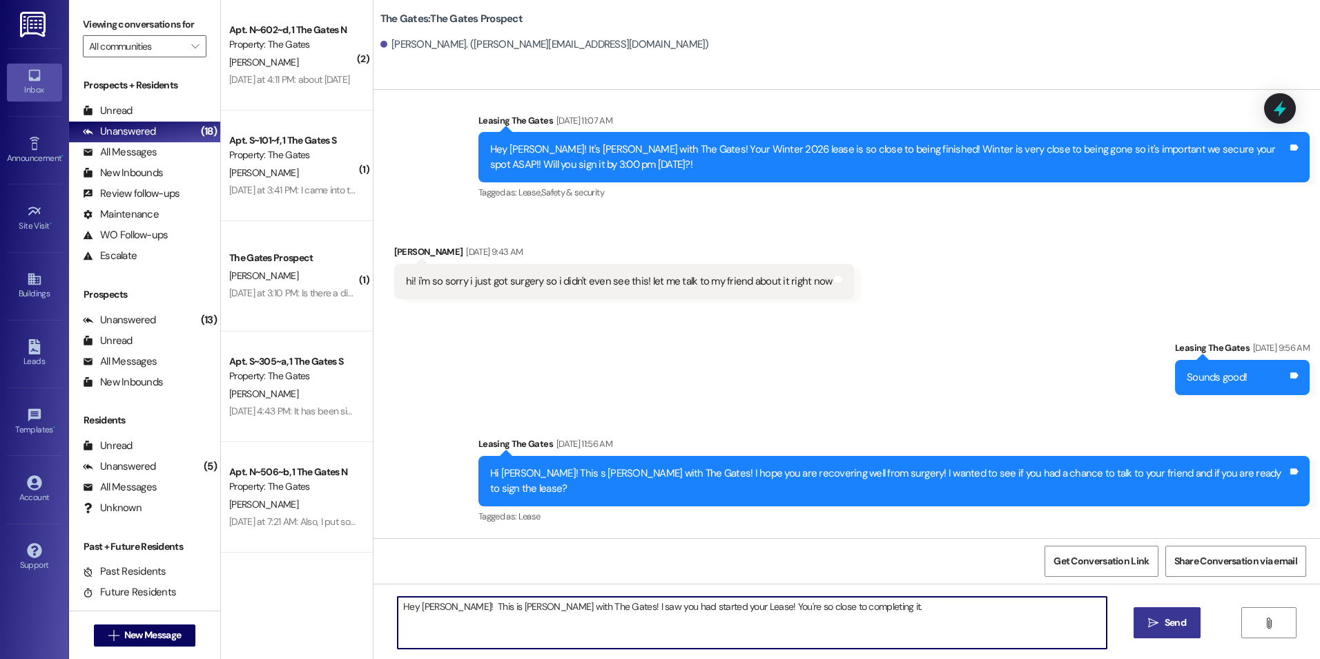
click at [856, 601] on textarea "Hey [PERSON_NAME]! This is [PERSON_NAME] with The Gates! I saw you had started …" at bounding box center [752, 622] width 708 height 52
type textarea "Hey [PERSON_NAME]! This is [PERSON_NAME] with The Gates! I saw you had started …"
click at [1185, 616] on span "Send" at bounding box center [1175, 622] width 21 height 14
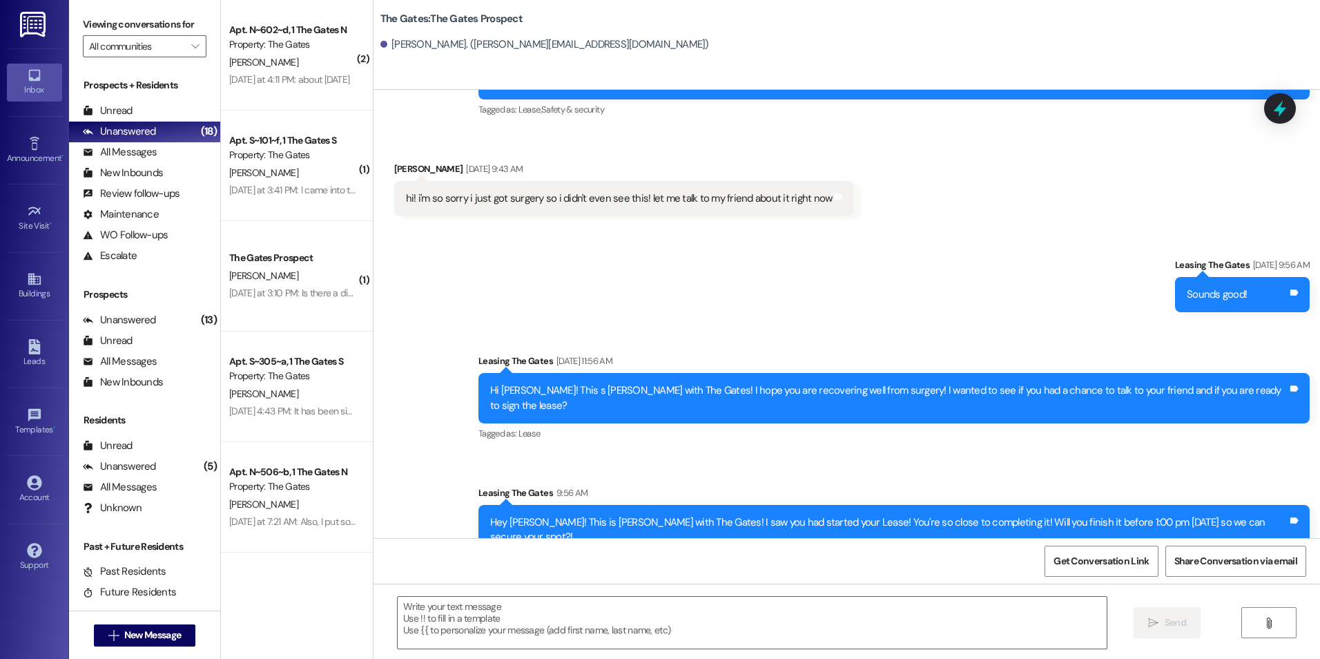
scroll to position [2273, 0]
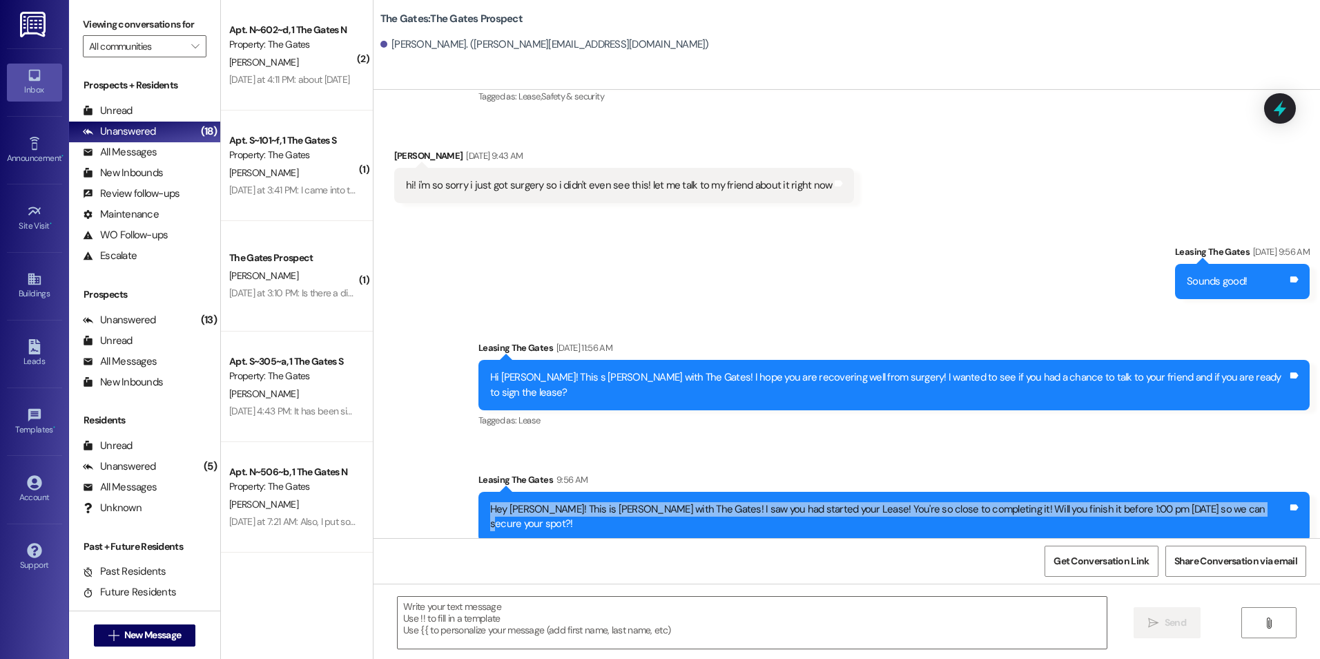
drag, startPoint x: 550, startPoint y: 512, endPoint x: 1283, endPoint y: 518, distance: 733.2
click at [1283, 518] on div "Hey [PERSON_NAME]! This is [PERSON_NAME] with The Gates! I saw you had started …" at bounding box center [893, 517] width 831 height 50
drag, startPoint x: 1283, startPoint y: 518, endPoint x: 1256, endPoint y: 507, distance: 28.5
copy div "Hey [PERSON_NAME]! This is [PERSON_NAME] with The Gates! I saw you had started …"
click at [178, 631] on span "New Message" at bounding box center [153, 635] width 62 height 14
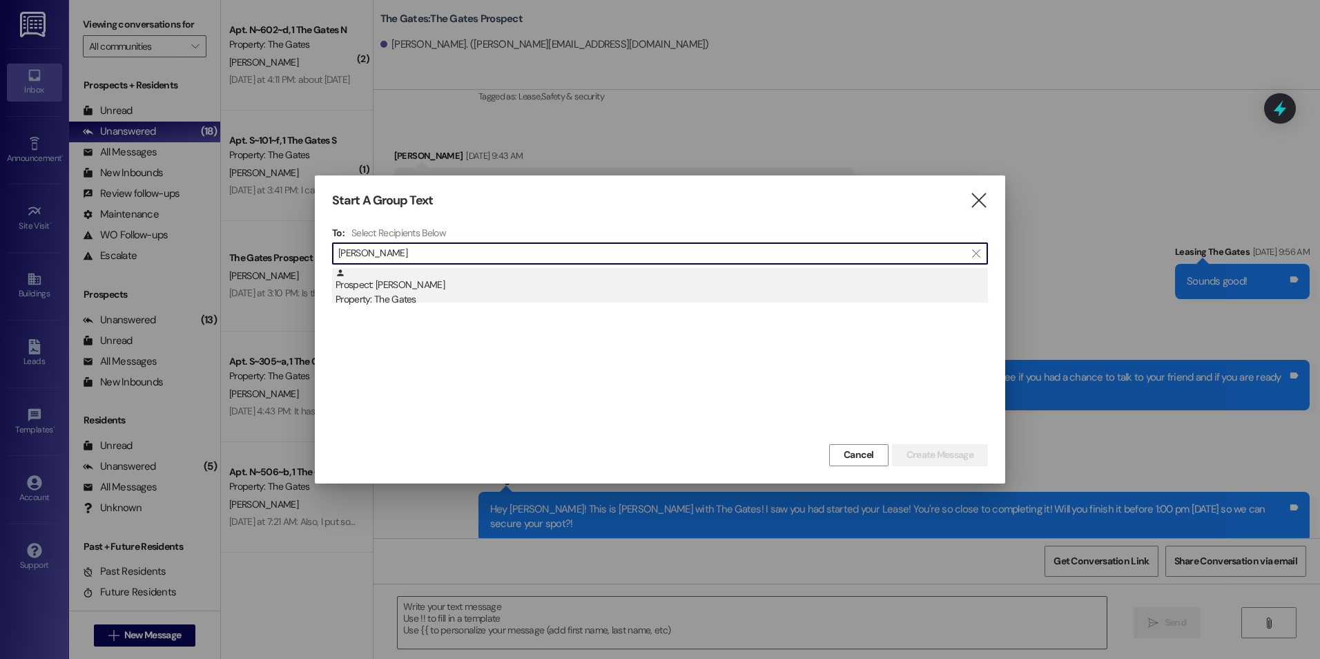
type input "[PERSON_NAME]"
click at [751, 287] on div "Prospect: [PERSON_NAME] Property: The Gates" at bounding box center [662, 287] width 652 height 39
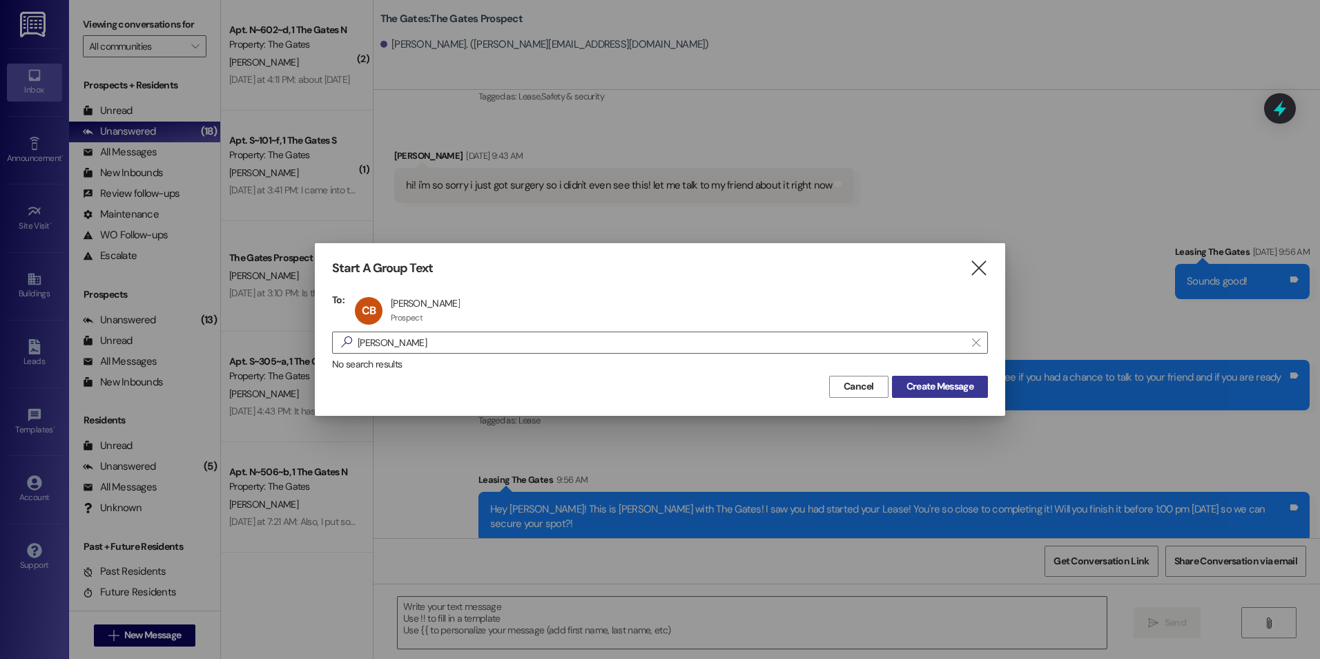
click at [928, 389] on span "Create Message" at bounding box center [939, 386] width 67 height 14
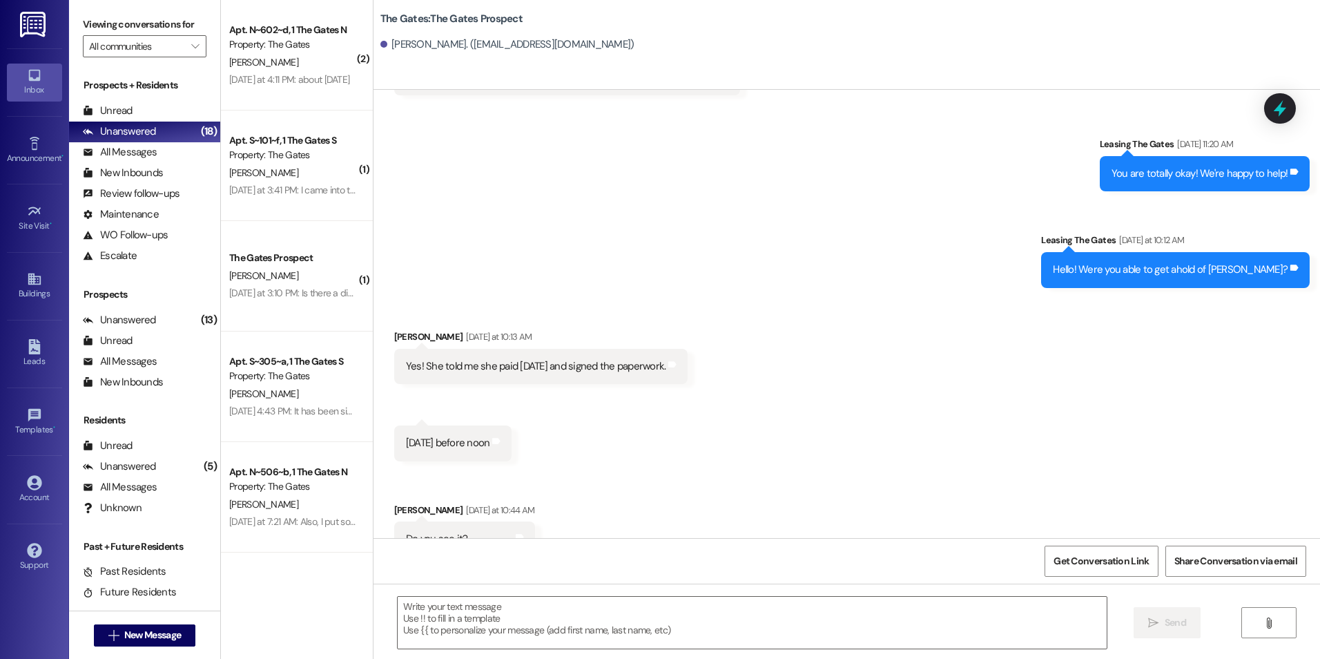
scroll to position [2454, 0]
click at [589, 612] on textarea at bounding box center [752, 622] width 708 height 52
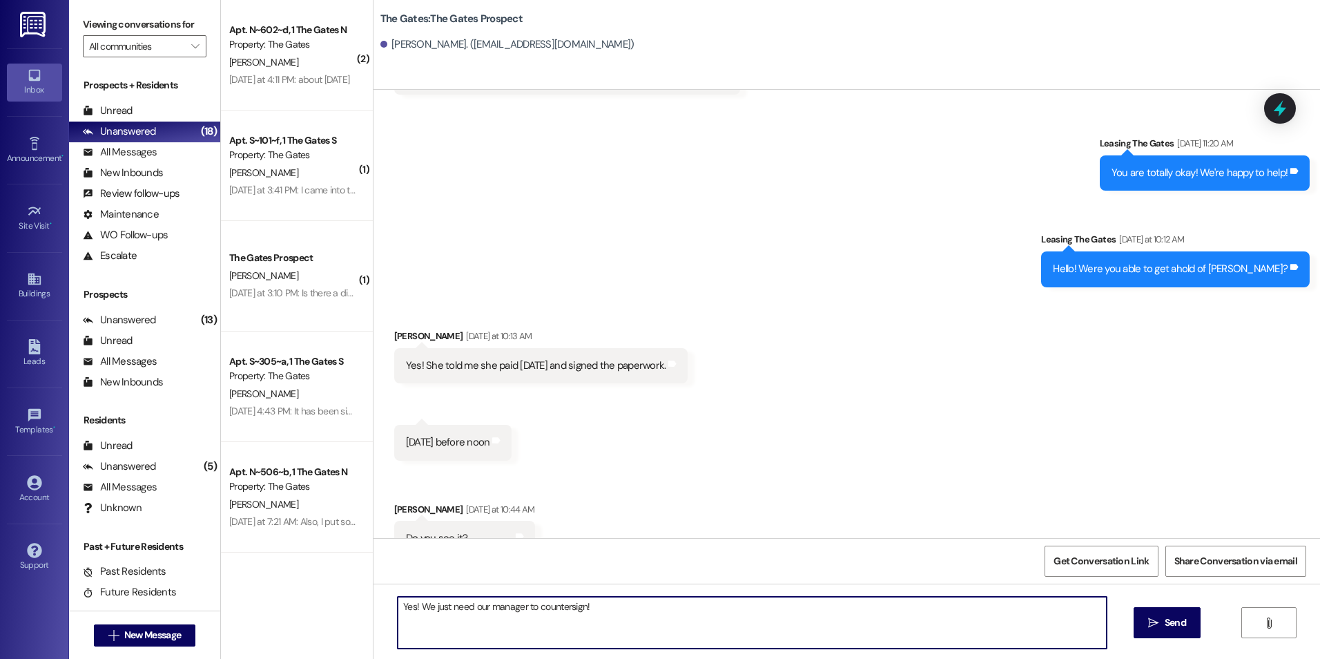
type textarea "Yes! We just need our manager to countersign!"
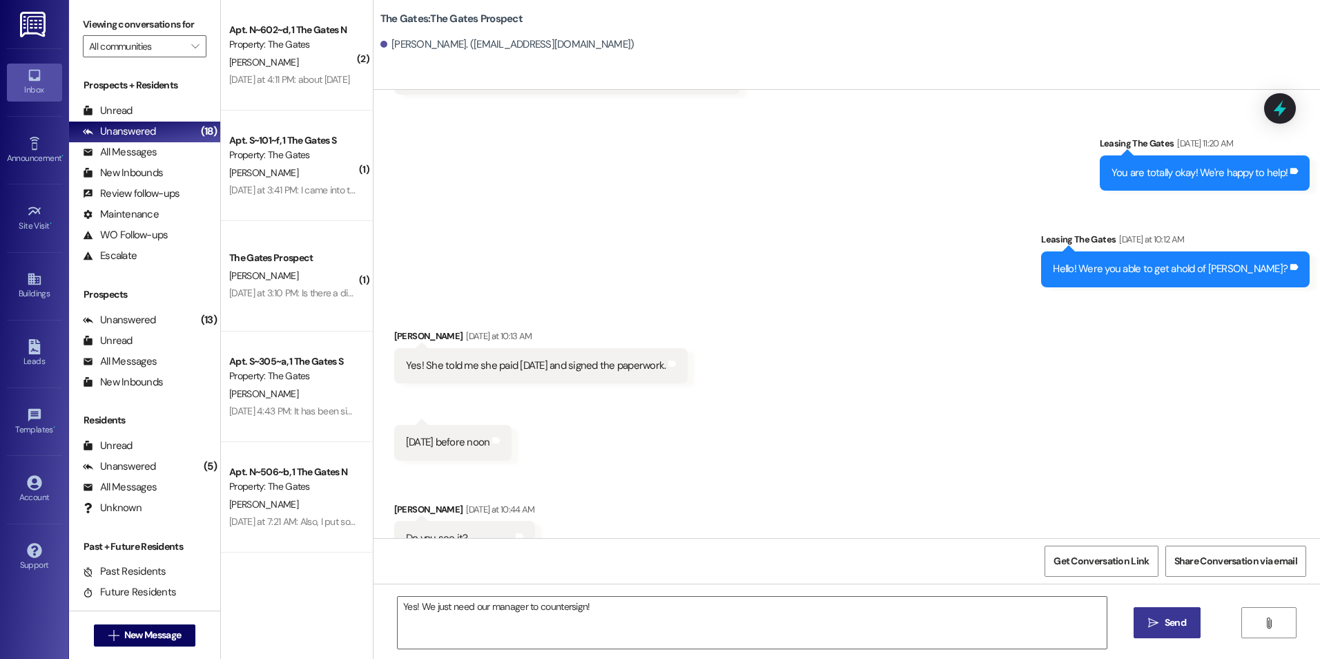
click at [1190, 617] on button " Send" at bounding box center [1167, 622] width 67 height 31
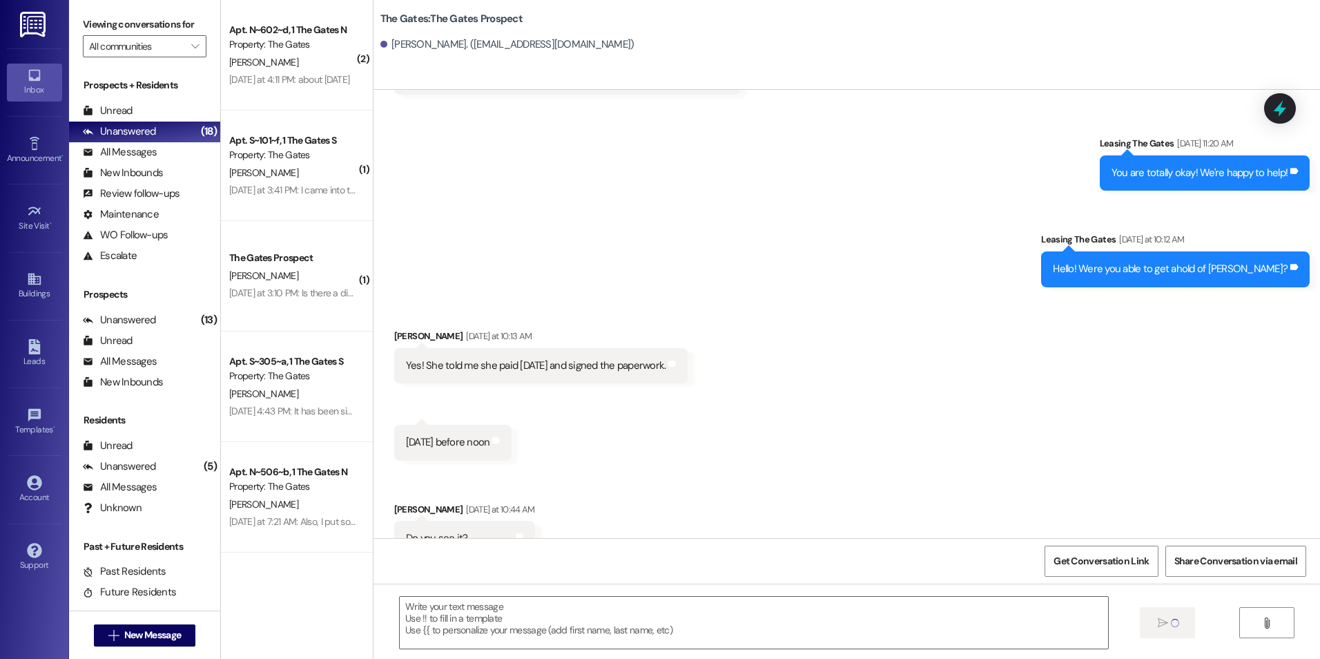
scroll to position [2454, 0]
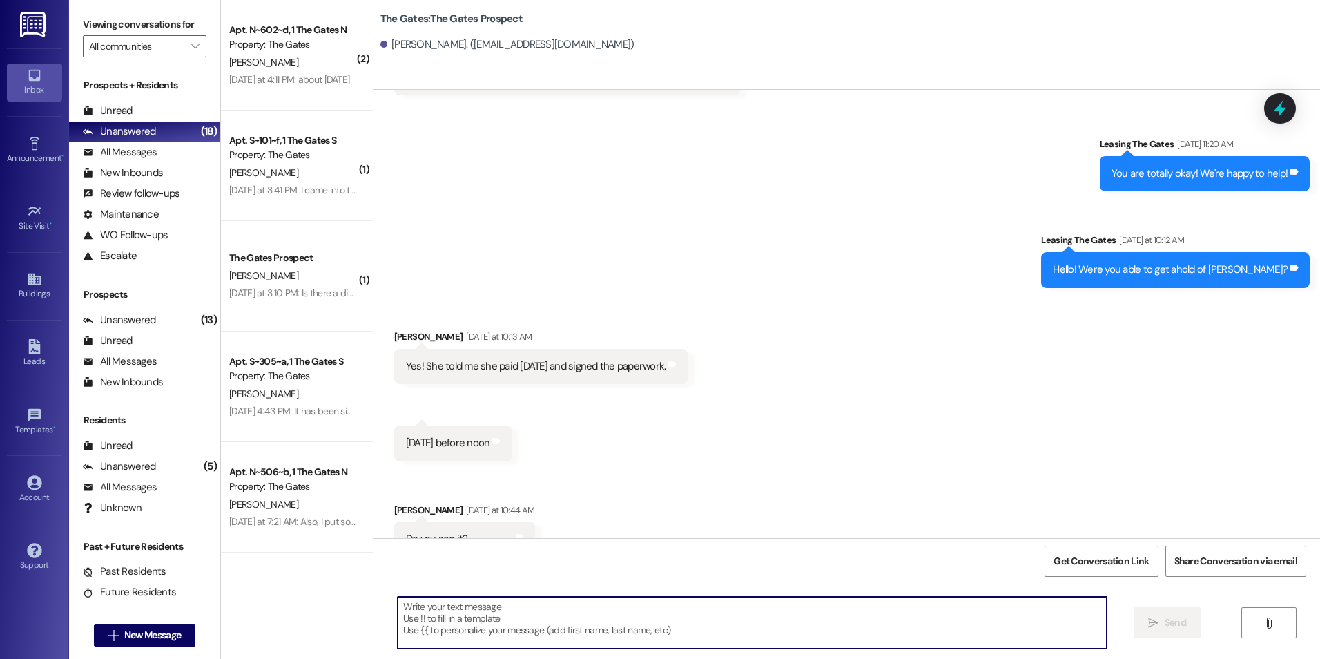
click at [521, 623] on textarea at bounding box center [752, 622] width 708 height 52
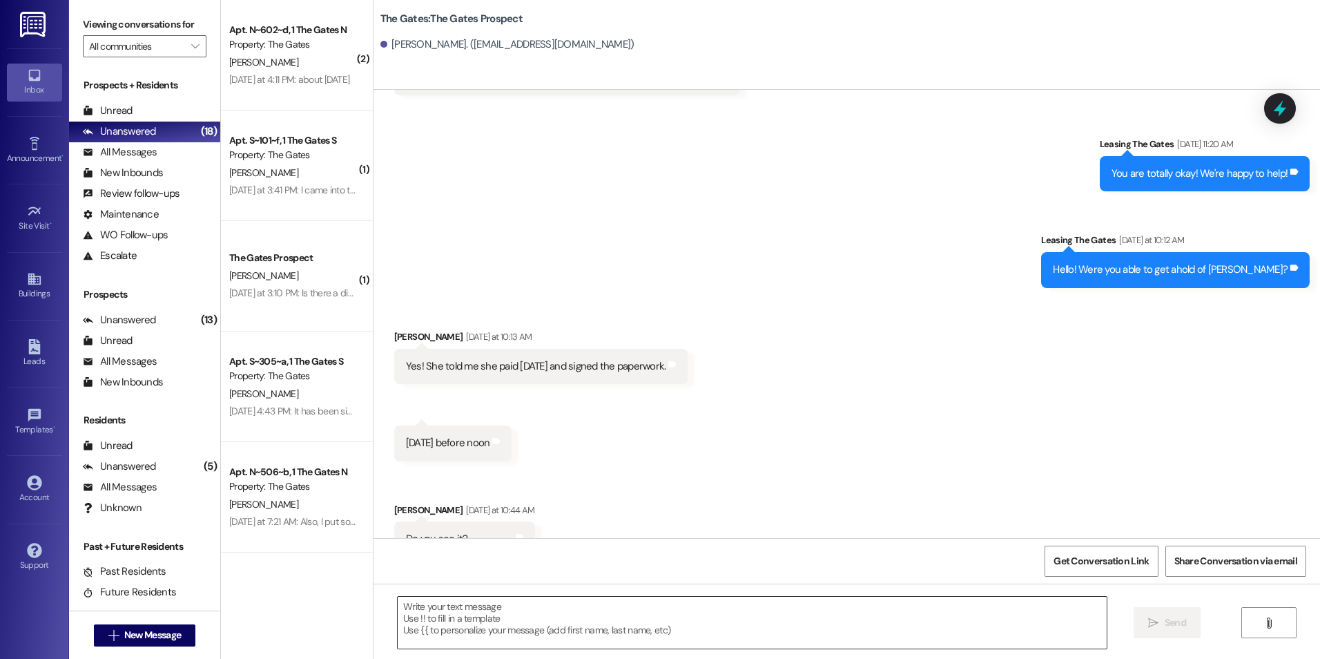
click at [506, 619] on textarea at bounding box center [752, 622] width 708 height 52
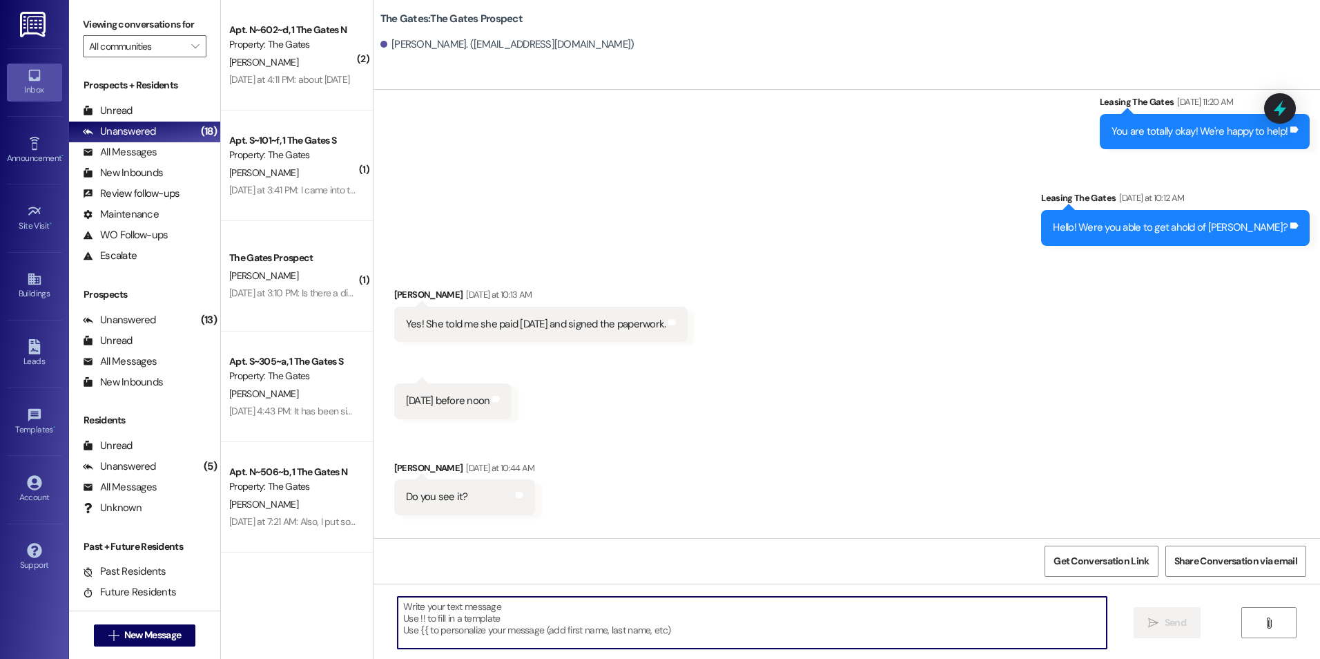
scroll to position [2550, 0]
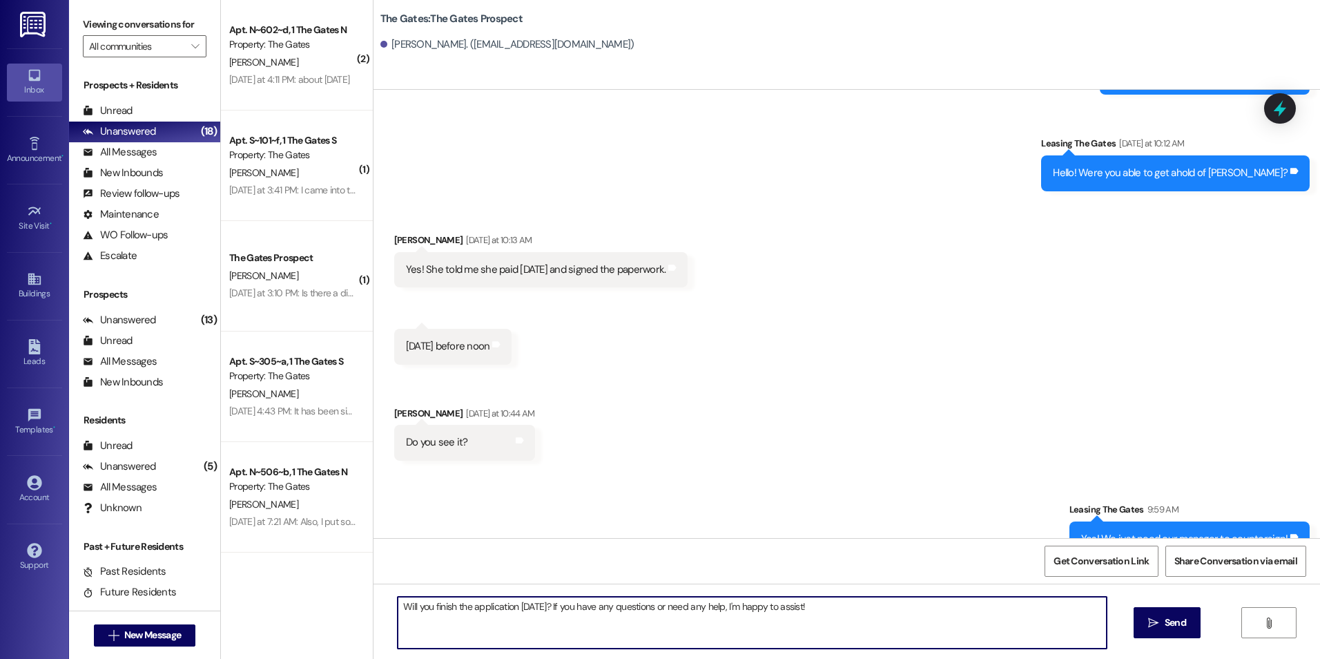
click at [829, 610] on textarea "Will you finish the application [DATE]? If you have any questions or need any h…" at bounding box center [752, 622] width 708 height 52
type textarea "Will you finish the application [DATE]? If you have any questions or need any h…"
click at [1181, 617] on span "Send" at bounding box center [1175, 622] width 21 height 14
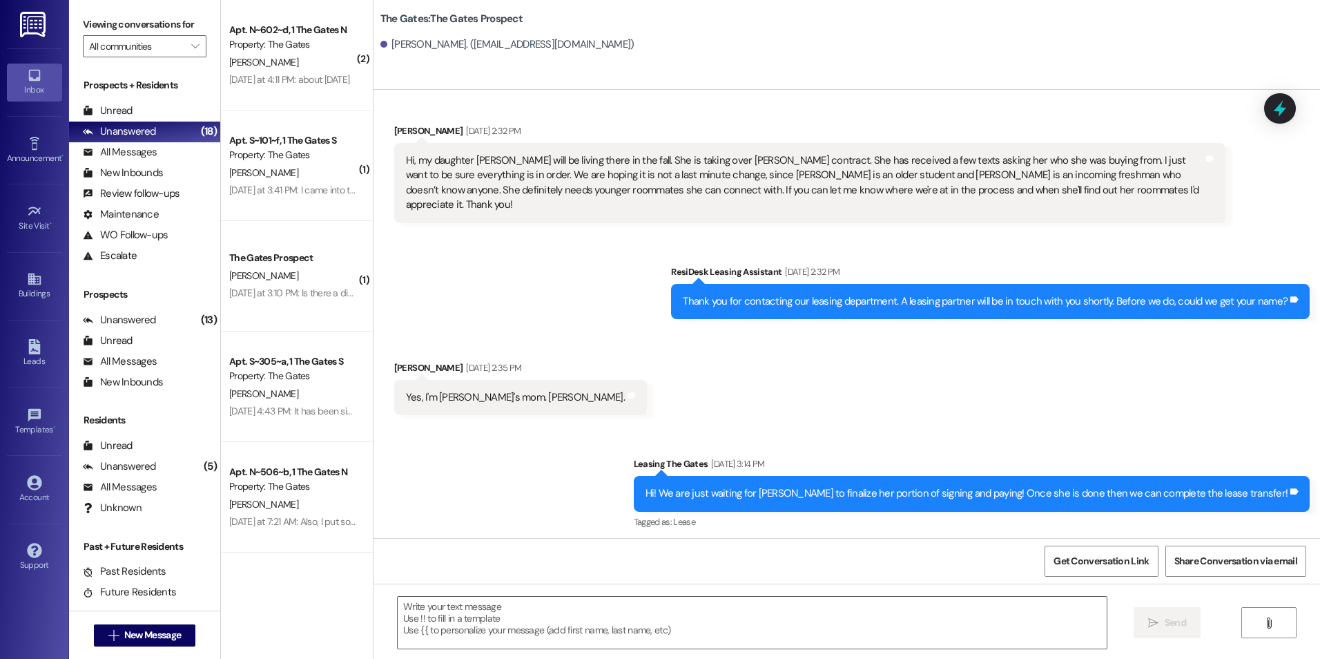
scroll to position [0, 0]
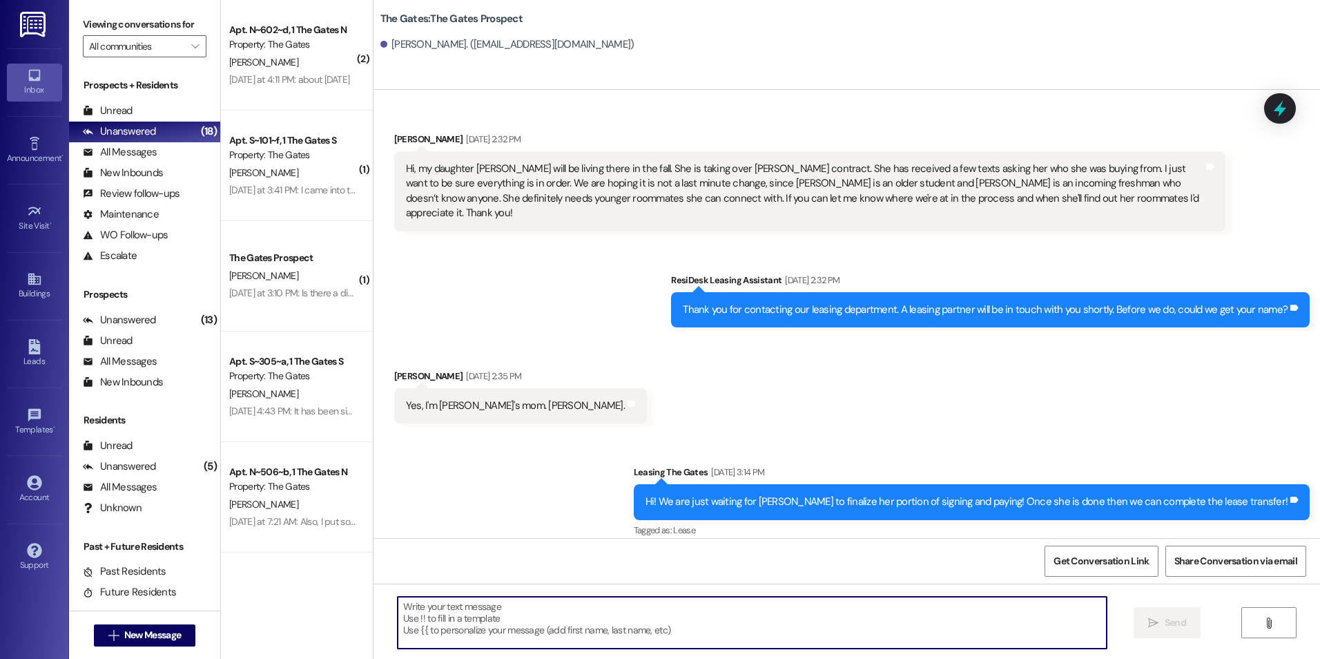
click at [490, 608] on textarea at bounding box center [752, 622] width 708 height 52
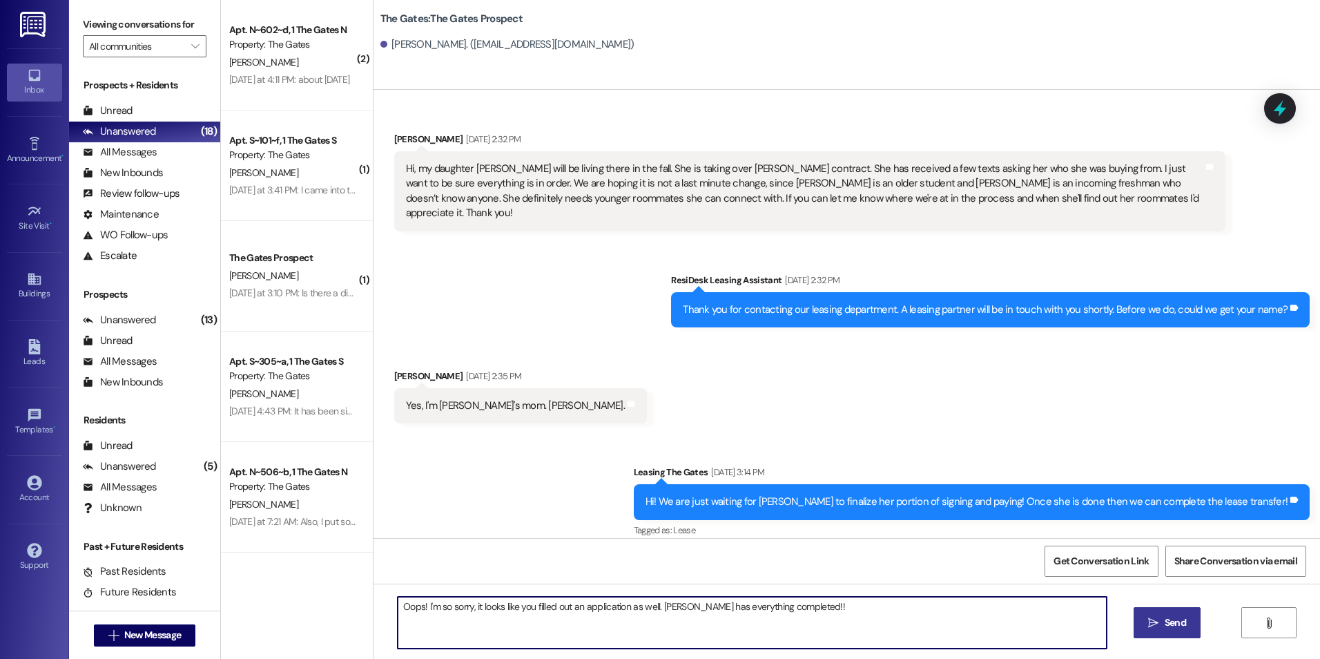
click at [835, 606] on textarea "Oops! I'm so sorry, it looks like you filled out an application as well. [PERSO…" at bounding box center [752, 622] width 708 height 52
type textarea "Oops! I'm so sorry, it looks like you filled out an application as well. [PERSO…"
click at [1158, 620] on span " Send" at bounding box center [1166, 622] width 43 height 14
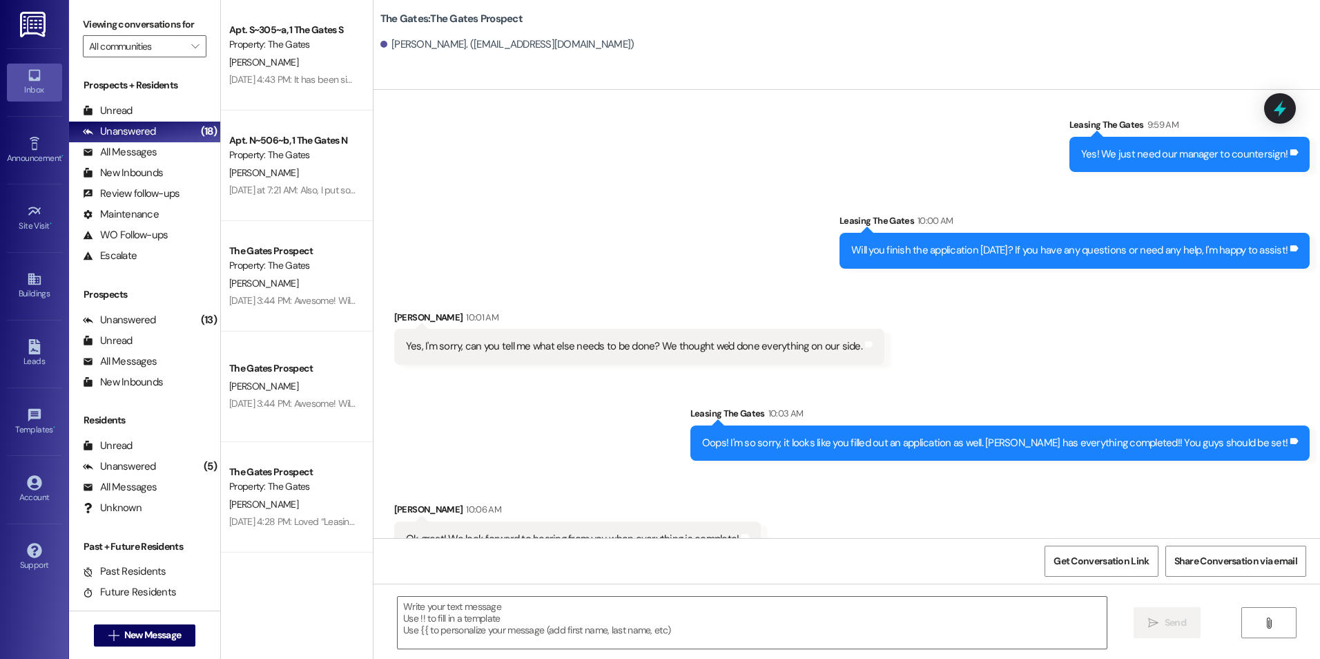
scroll to position [2935, 0]
